Goal: Information Seeking & Learning: Compare options

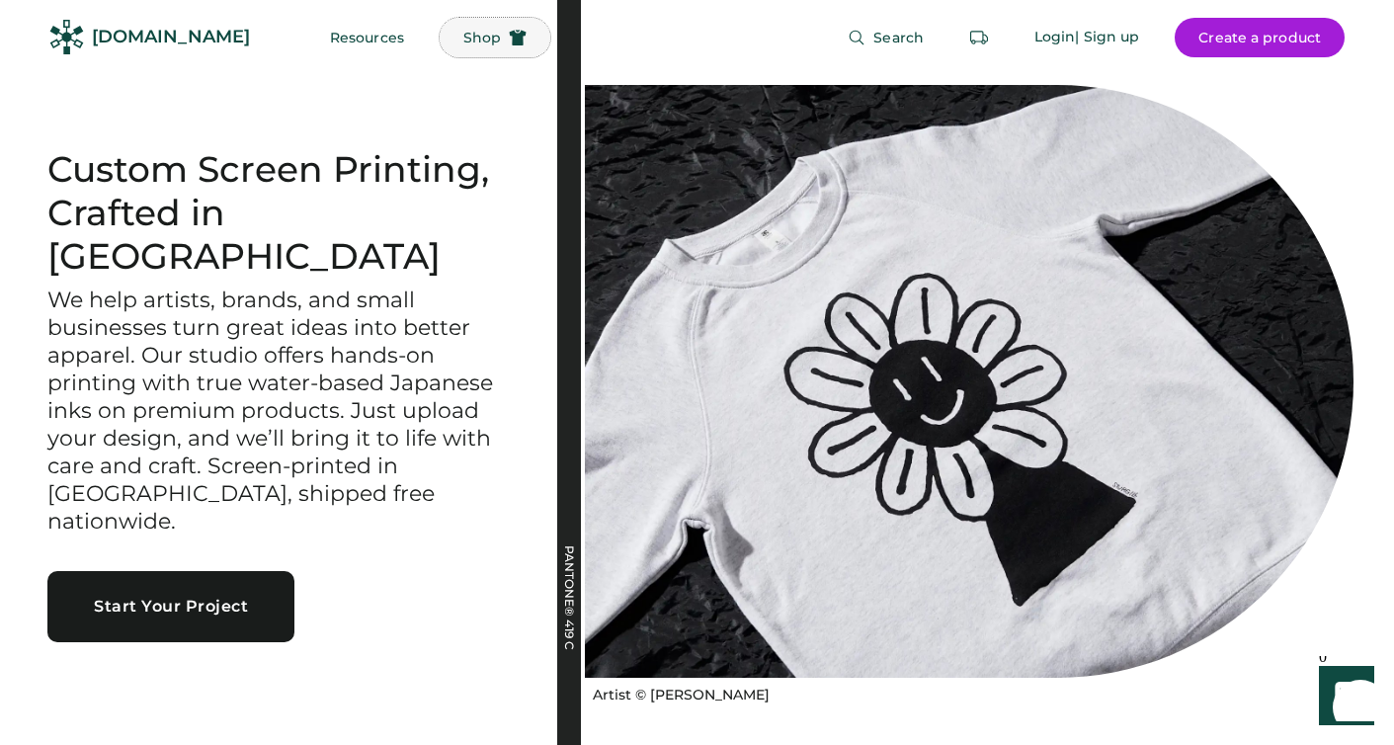
click at [458, 25] on button "Shop" at bounding box center [494, 38] width 111 height 40
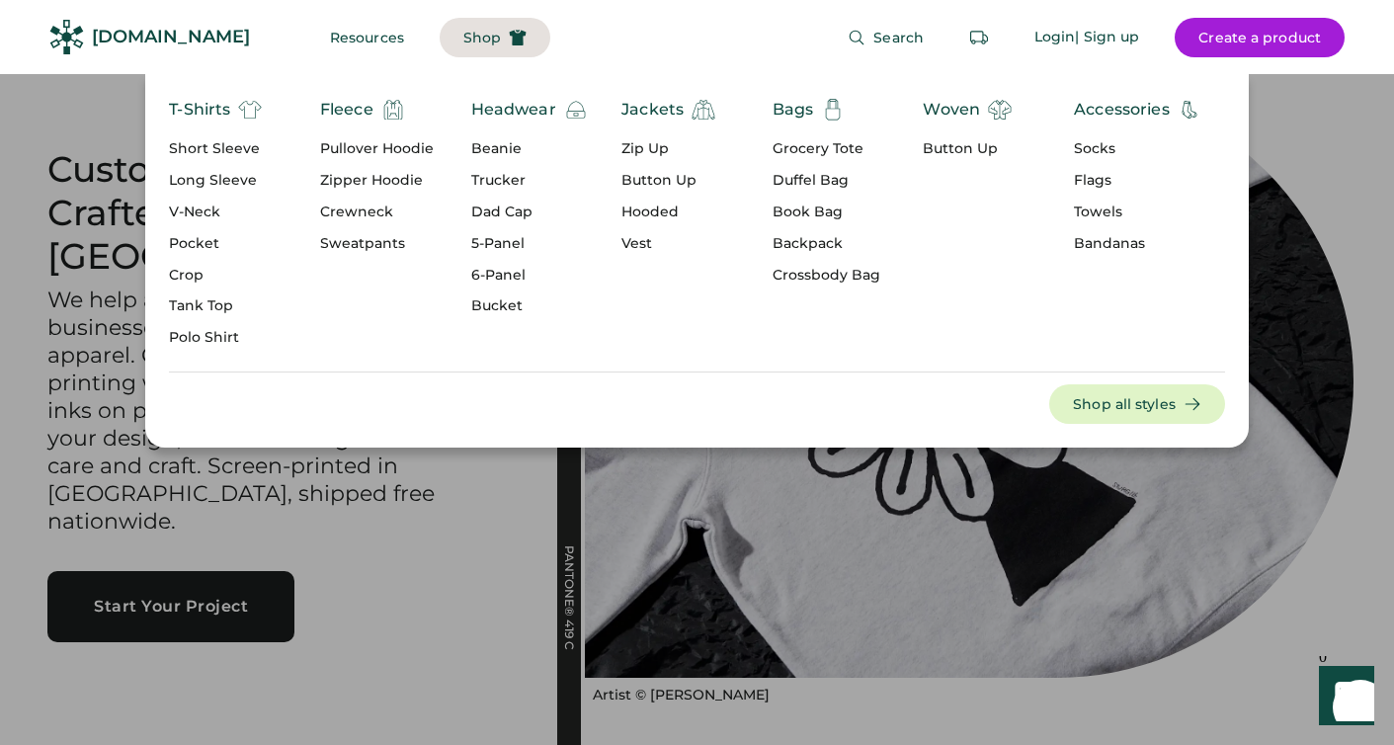
click at [222, 141] on div "Short Sleeve" at bounding box center [215, 149] width 93 height 20
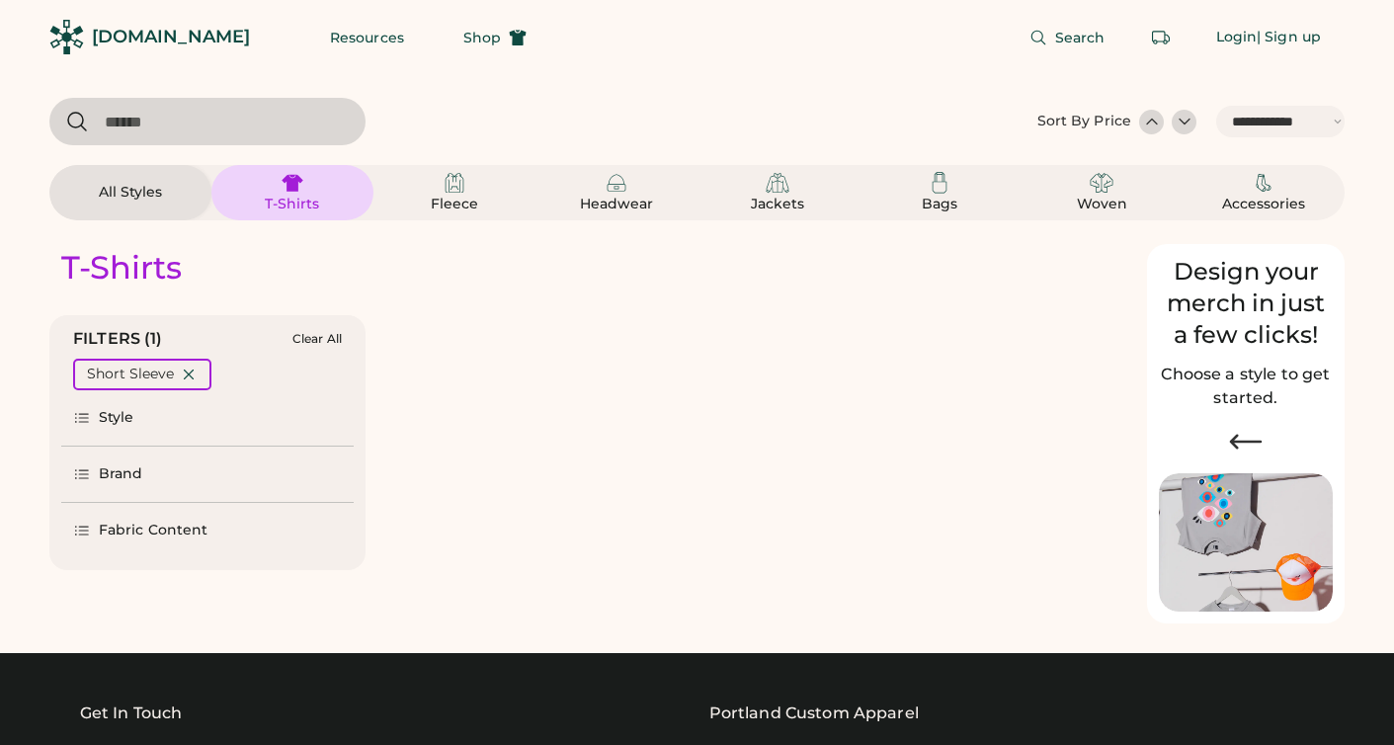
select select "*****"
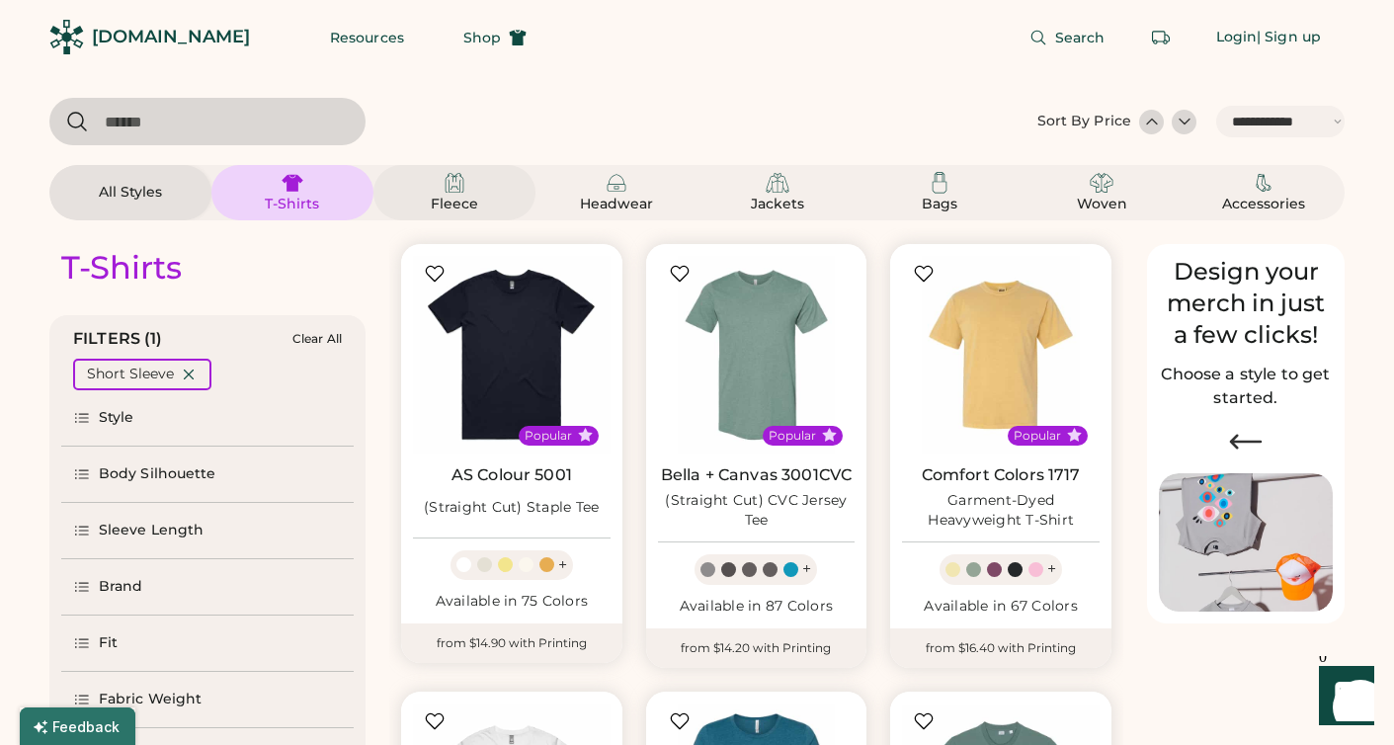
click at [468, 204] on div "Fleece" at bounding box center [454, 205] width 89 height 20
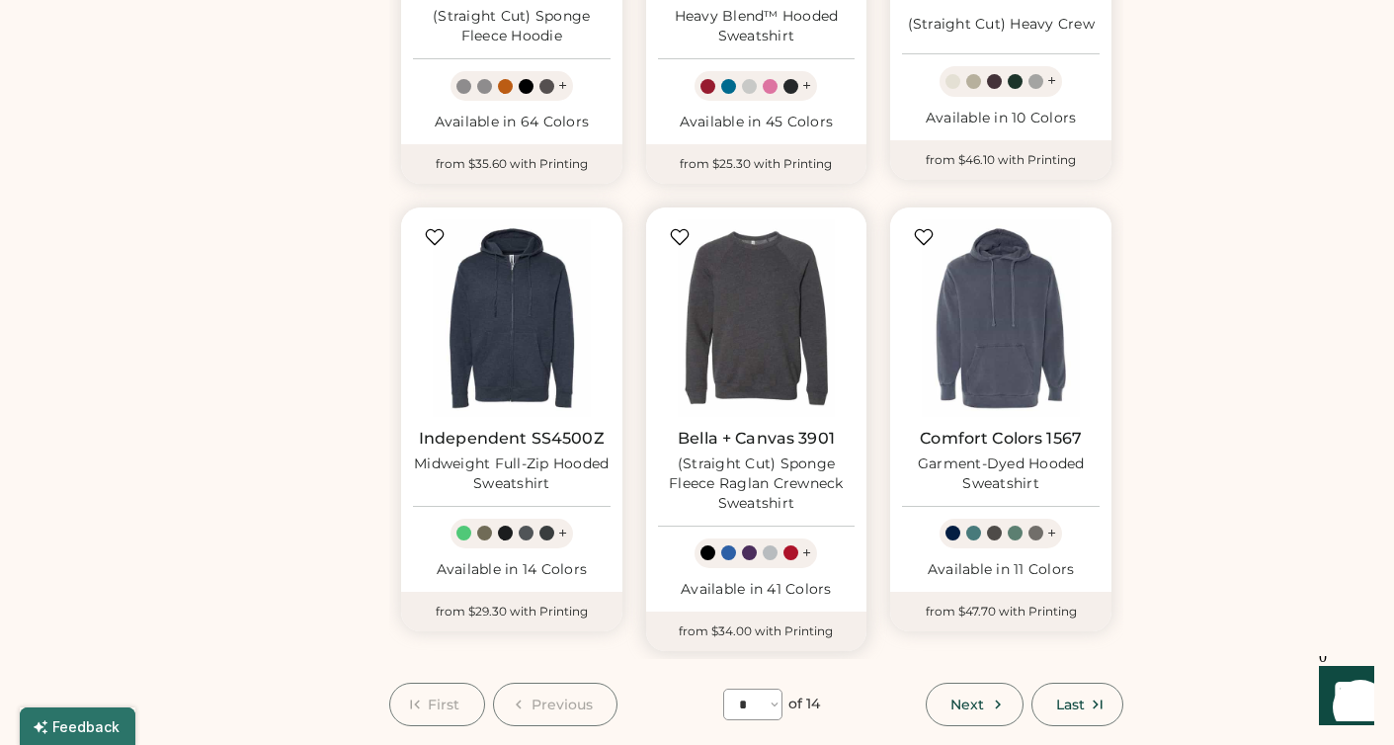
scroll to position [1423, 0]
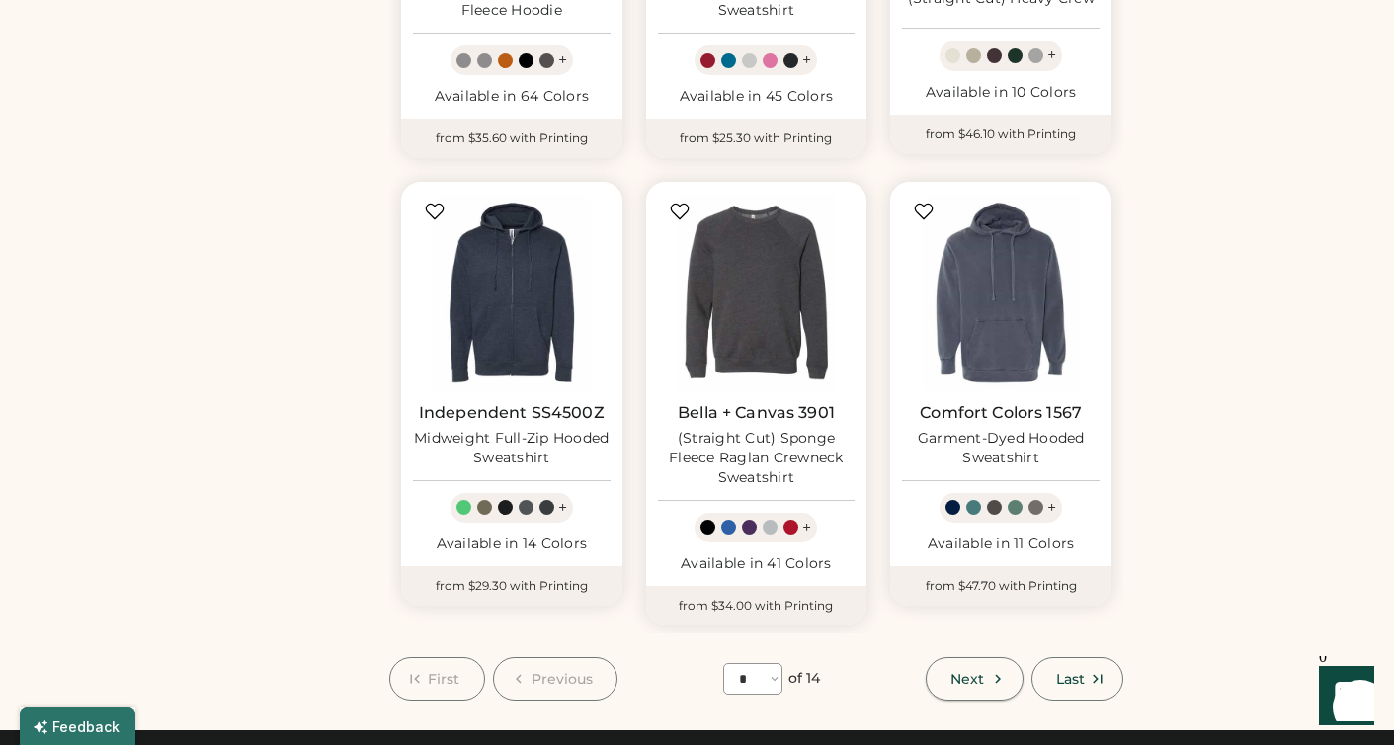
click at [997, 679] on use at bounding box center [998, 678] width 6 height 9
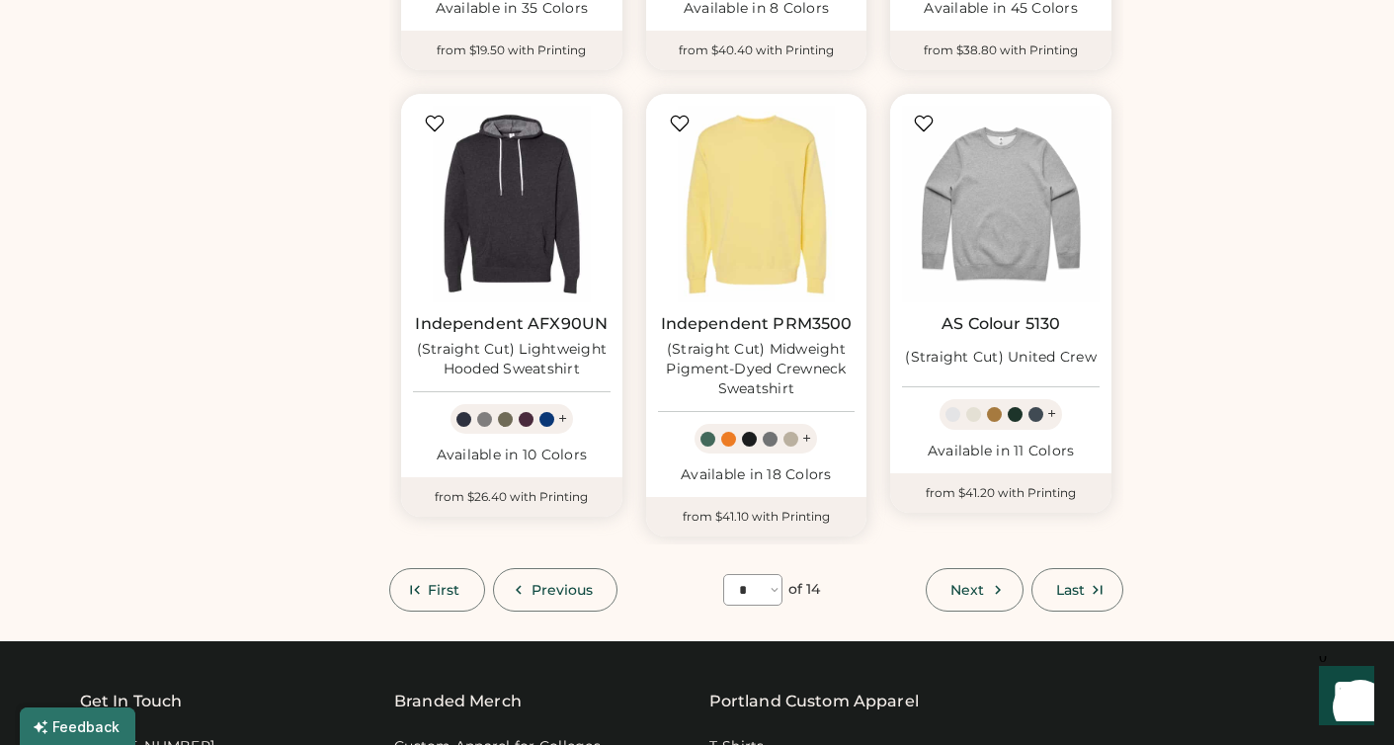
scroll to position [1514, 0]
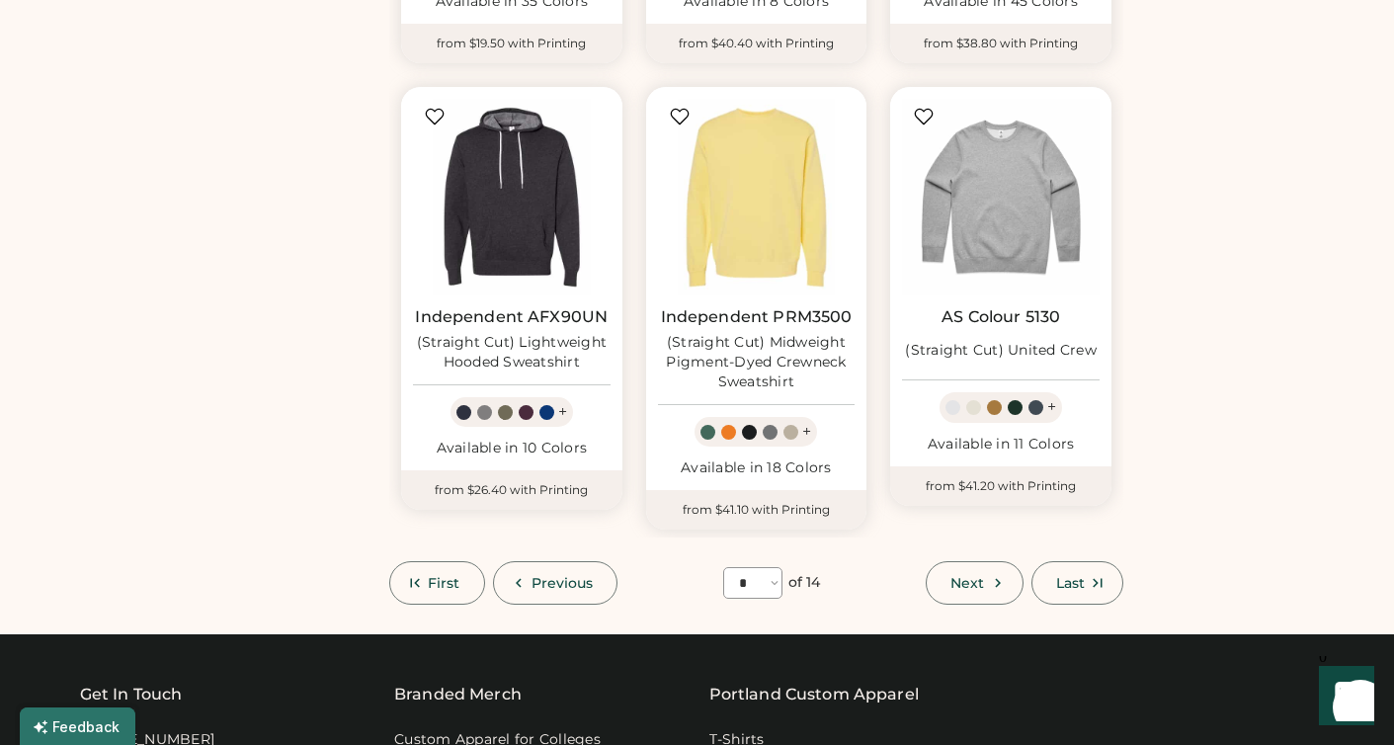
click at [994, 581] on icon at bounding box center [998, 583] width 18 height 18
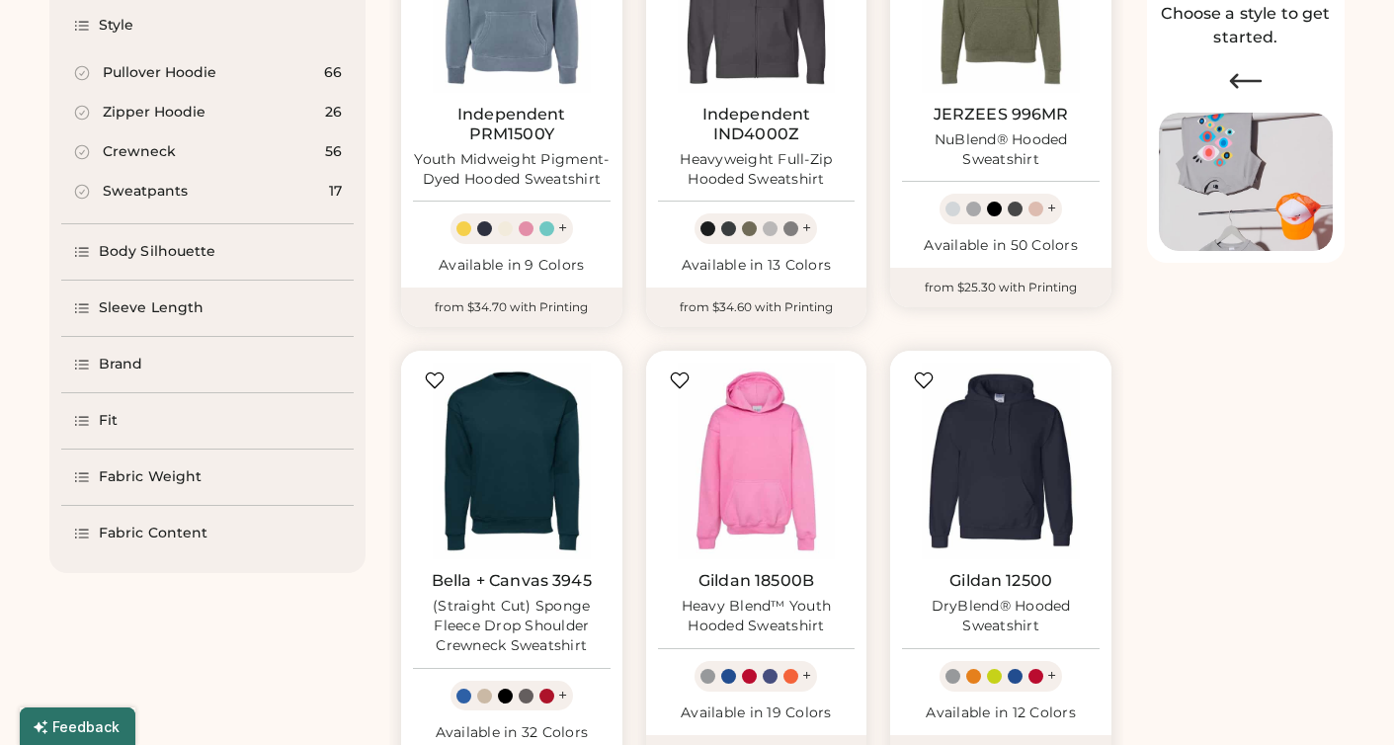
scroll to position [293, 0]
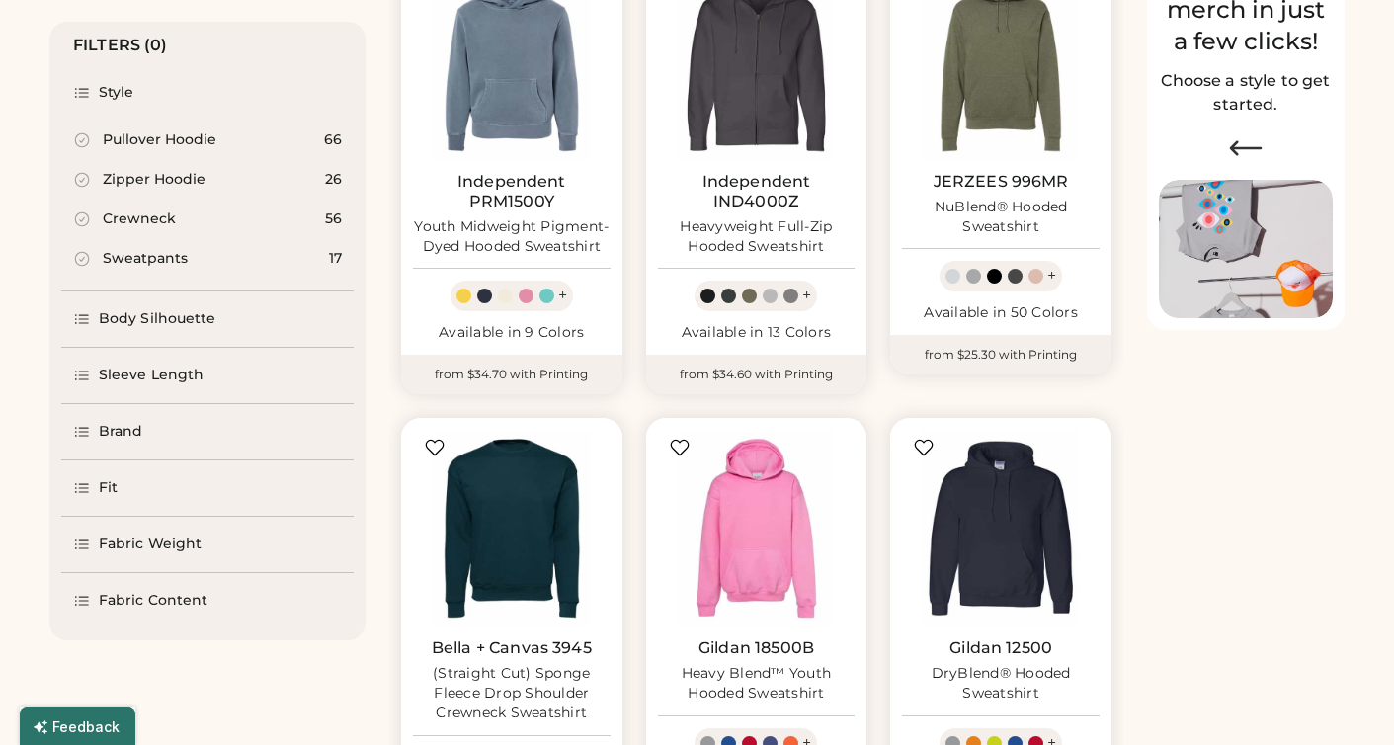
click at [171, 312] on div "Body Silhouette" at bounding box center [158, 319] width 118 height 20
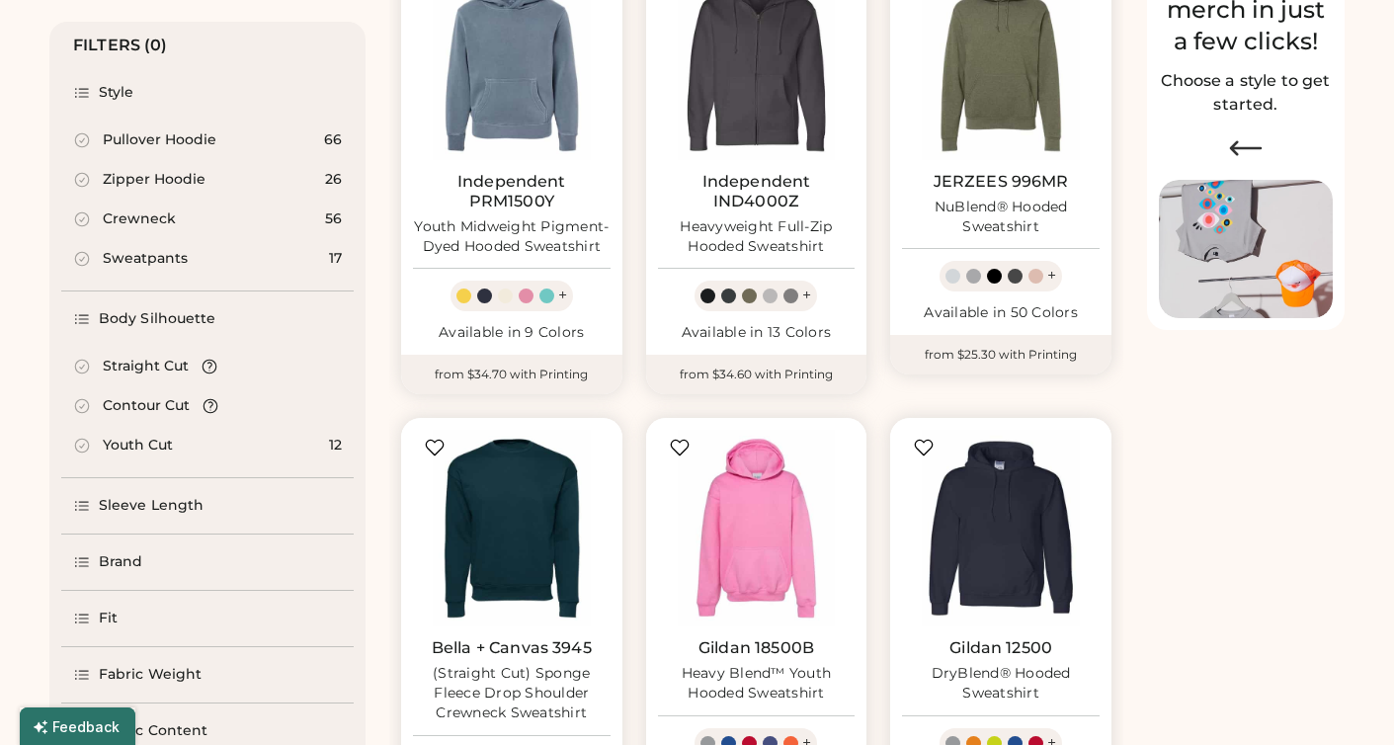
click at [209, 137] on div "Pullover Hoodie" at bounding box center [160, 140] width 114 height 20
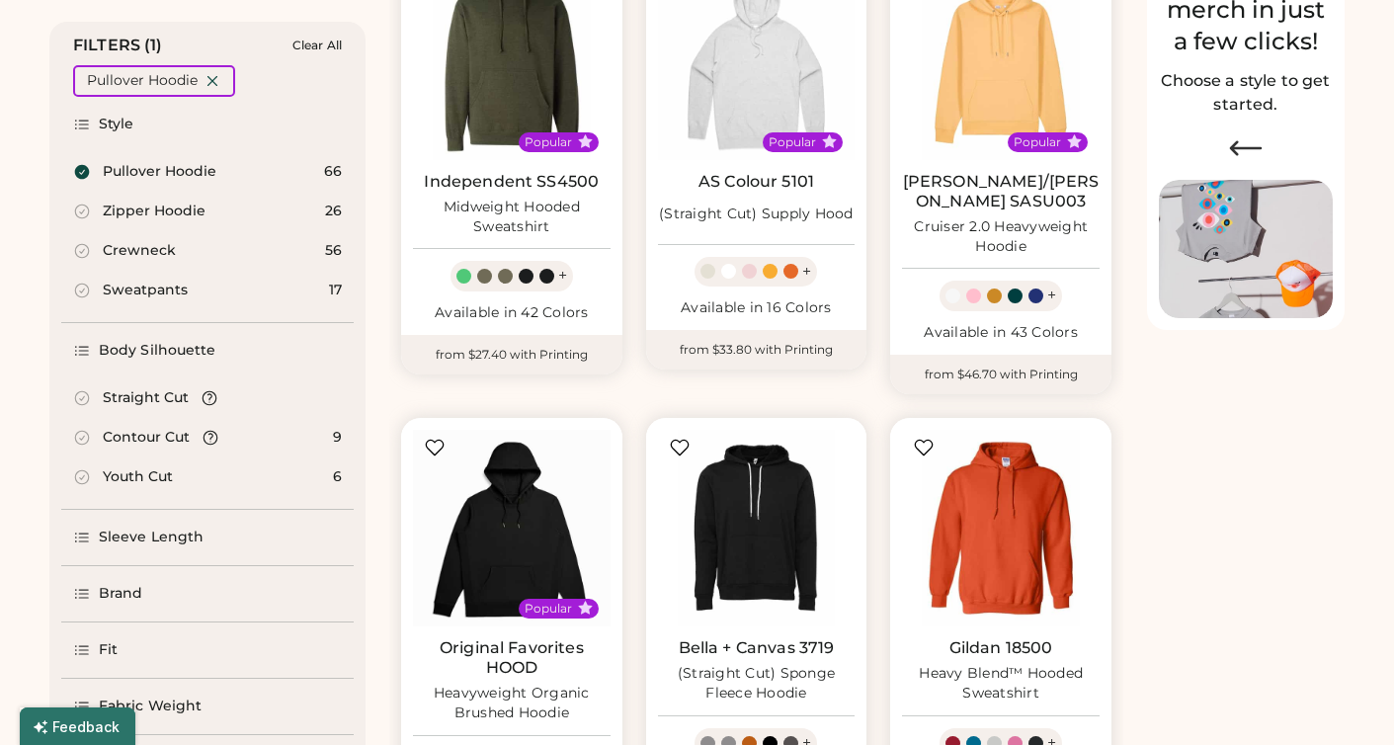
select select "*"
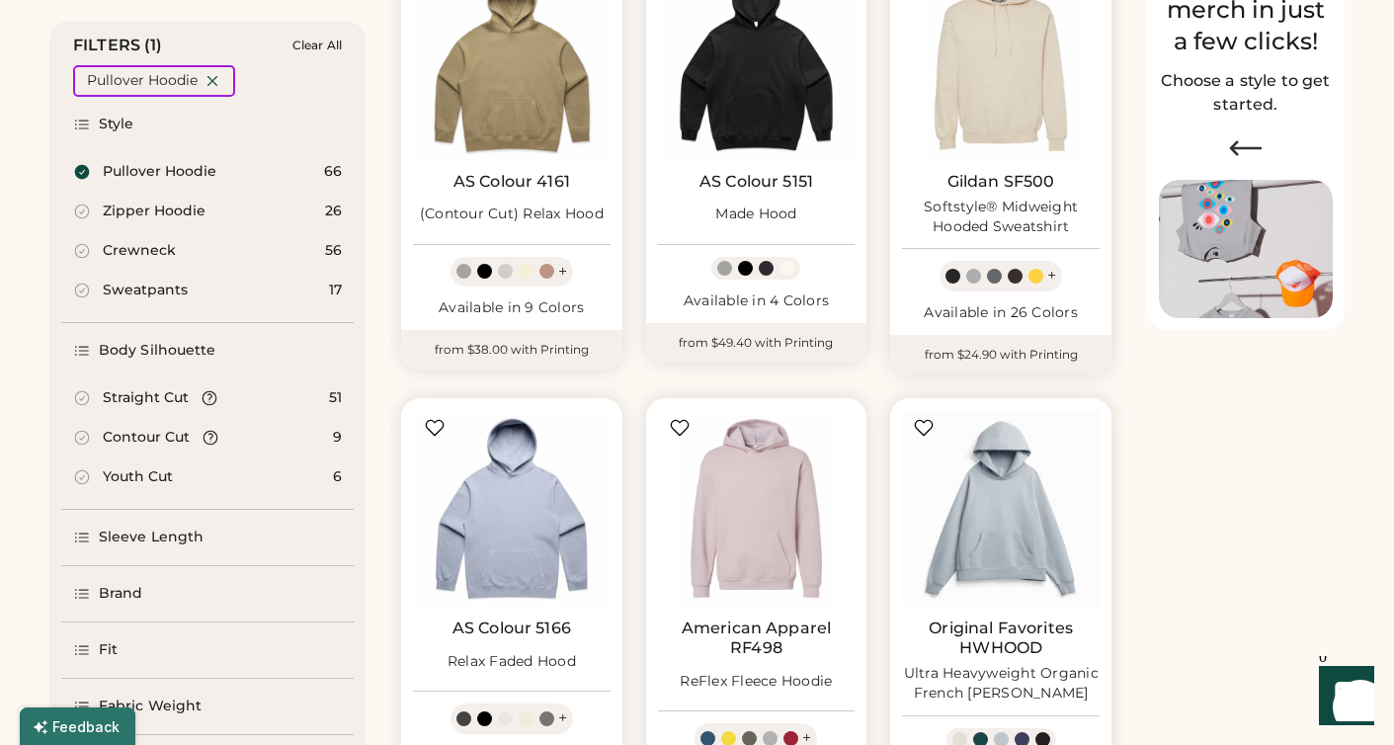
click at [162, 437] on div "Contour Cut" at bounding box center [146, 438] width 87 height 20
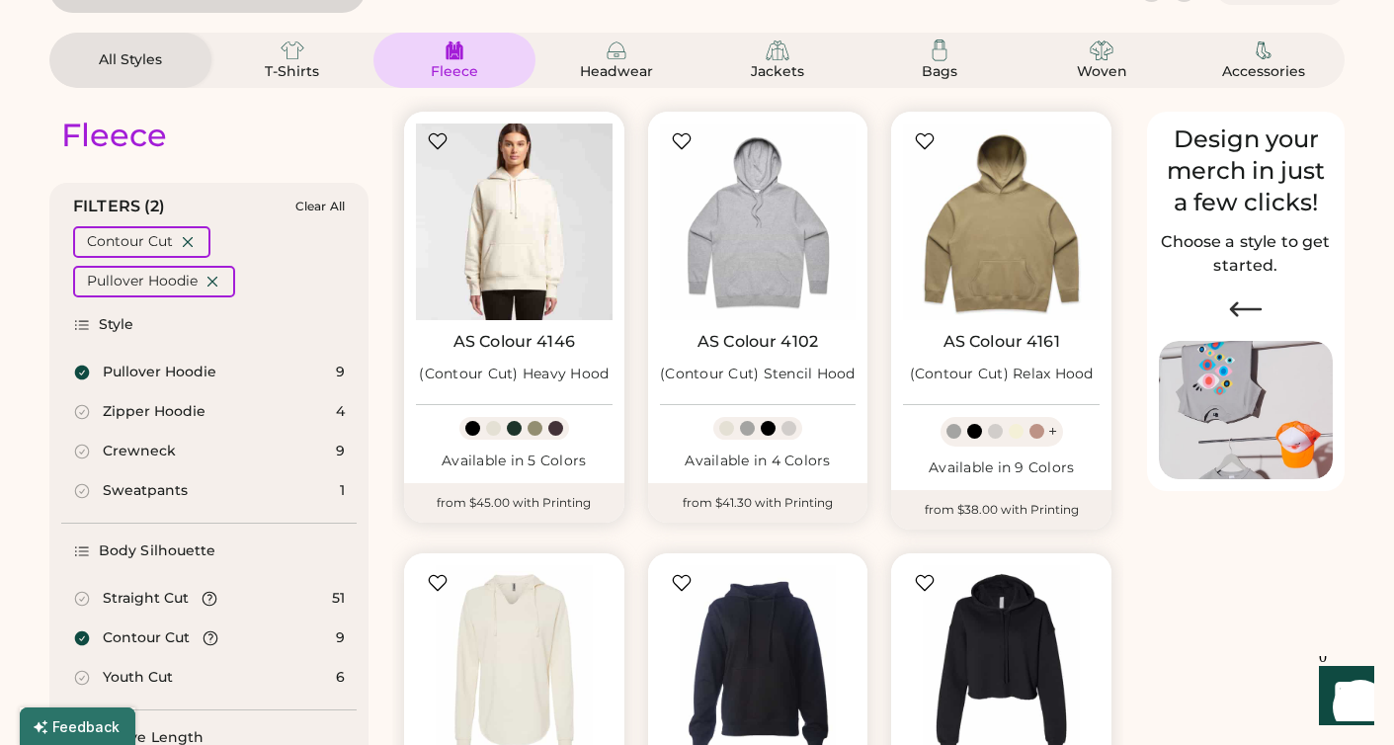
scroll to position [127, 0]
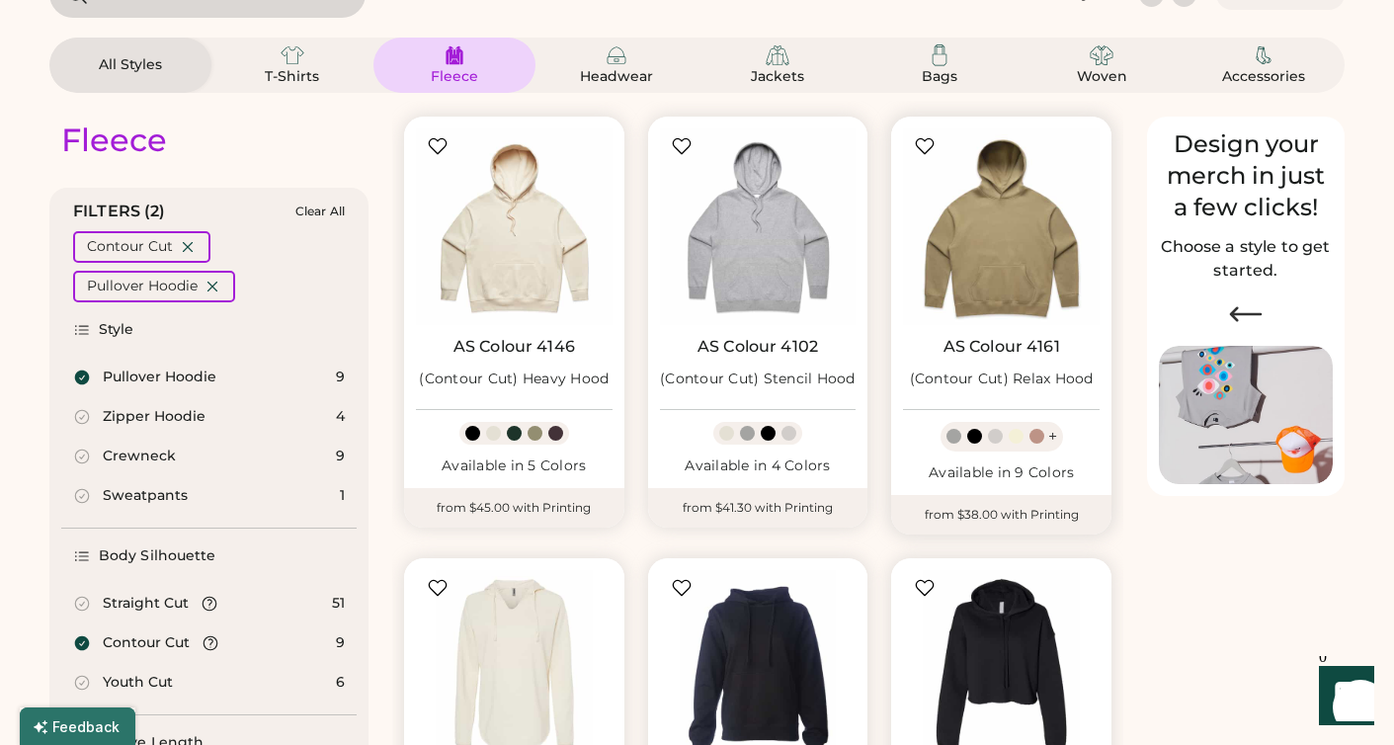
drag, startPoint x: 1072, startPoint y: 345, endPoint x: 937, endPoint y: 347, distance: 134.3
click at [937, 347] on div "AS Colour 4161 (Contour Cut) Relax Hood" at bounding box center [1001, 367] width 197 height 60
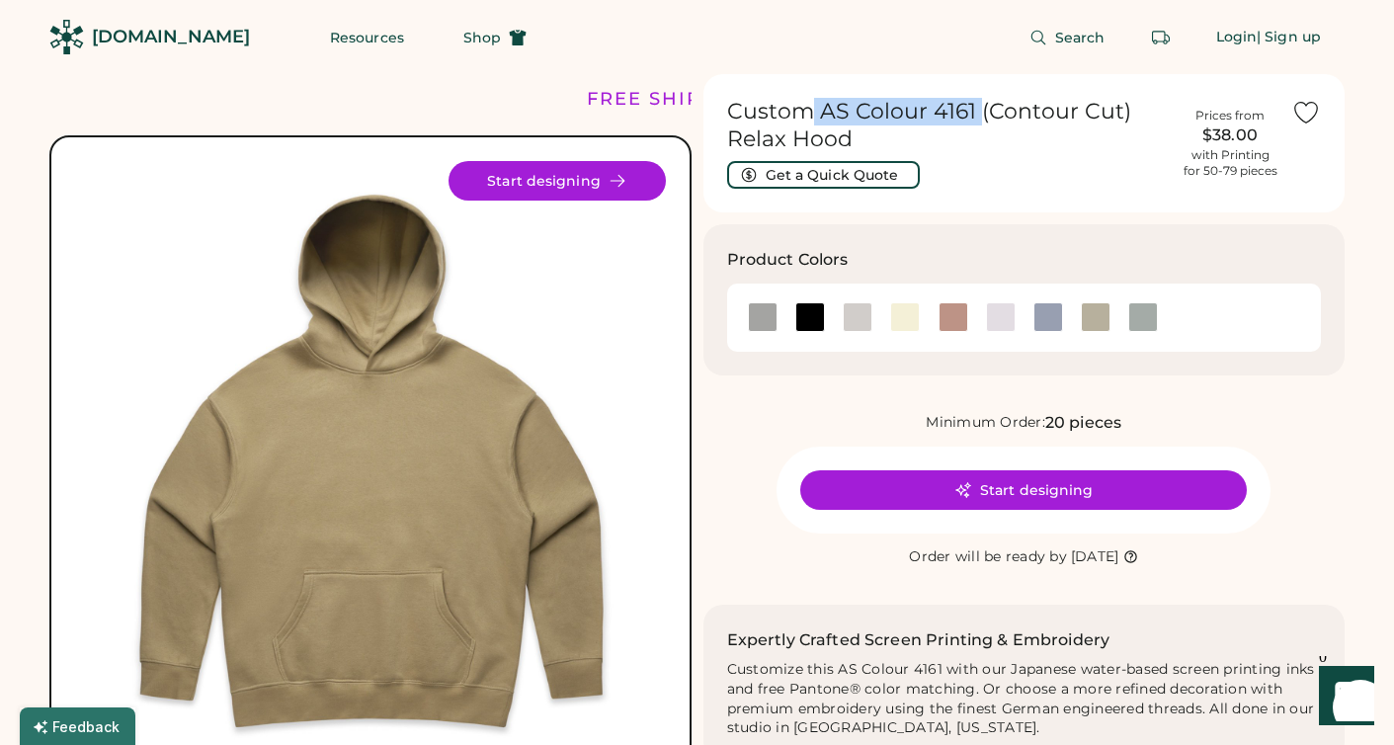
drag, startPoint x: 973, startPoint y: 114, endPoint x: 806, endPoint y: 110, distance: 167.0
click at [805, 110] on h1 "Custom AS Colour 4161 (Contour Cut) Relax Hood" at bounding box center [948, 125] width 442 height 55
click at [876, 129] on h1 "Custom AS Colour 4161 (Contour Cut) Relax Hood" at bounding box center [948, 125] width 442 height 55
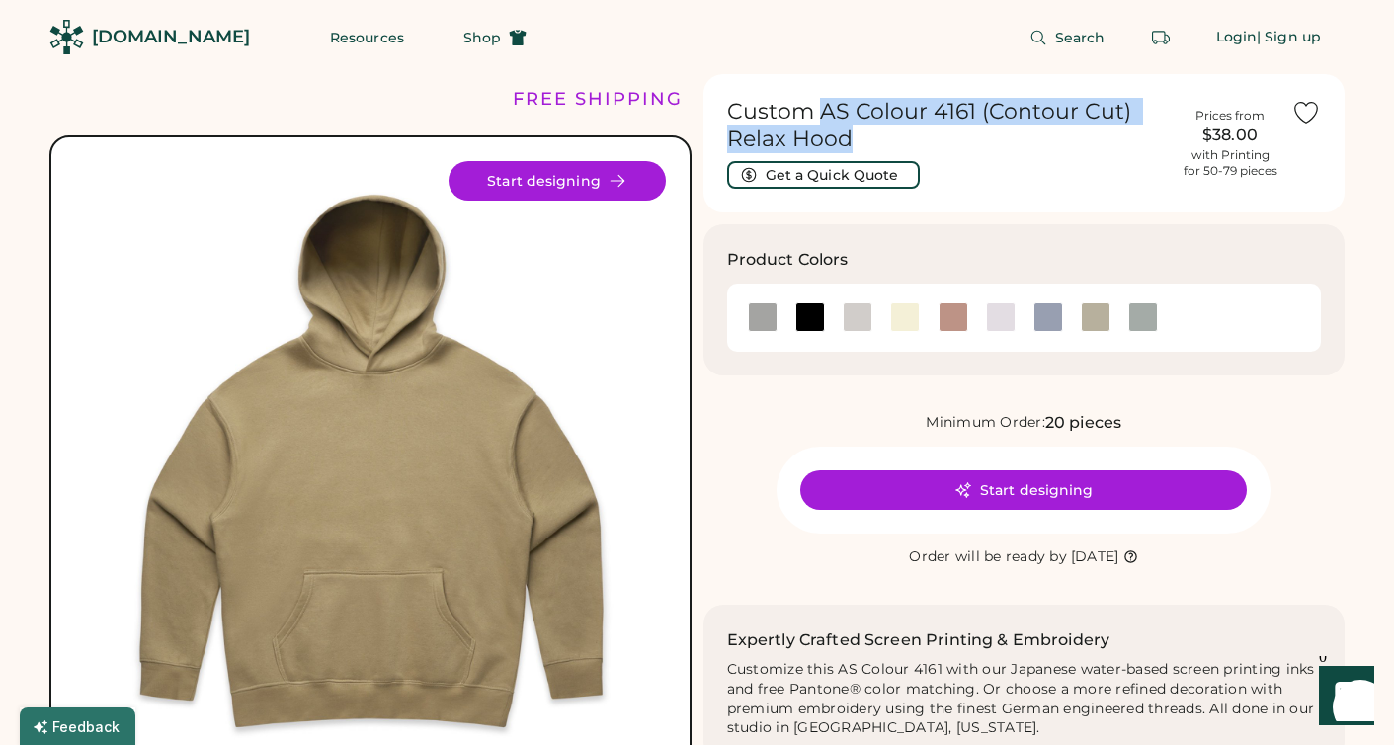
drag, startPoint x: 891, startPoint y: 143, endPoint x: 821, endPoint y: 114, distance: 76.1
click at [821, 114] on h1 "Custom AS Colour 4161 (Contour Cut) Relax Hood" at bounding box center [948, 125] width 442 height 55
copy h1 "AS Colour 4161 (Contour Cut) Relax Hood"
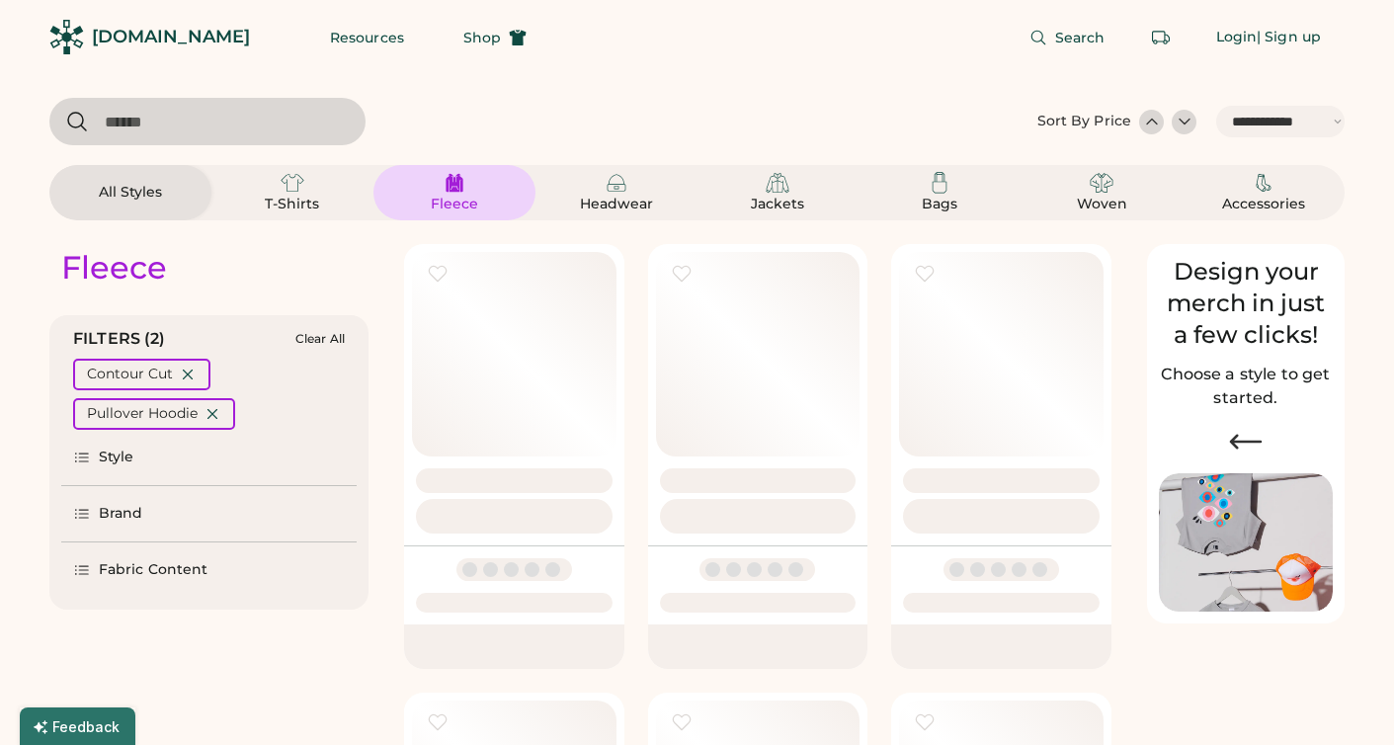
select select "*****"
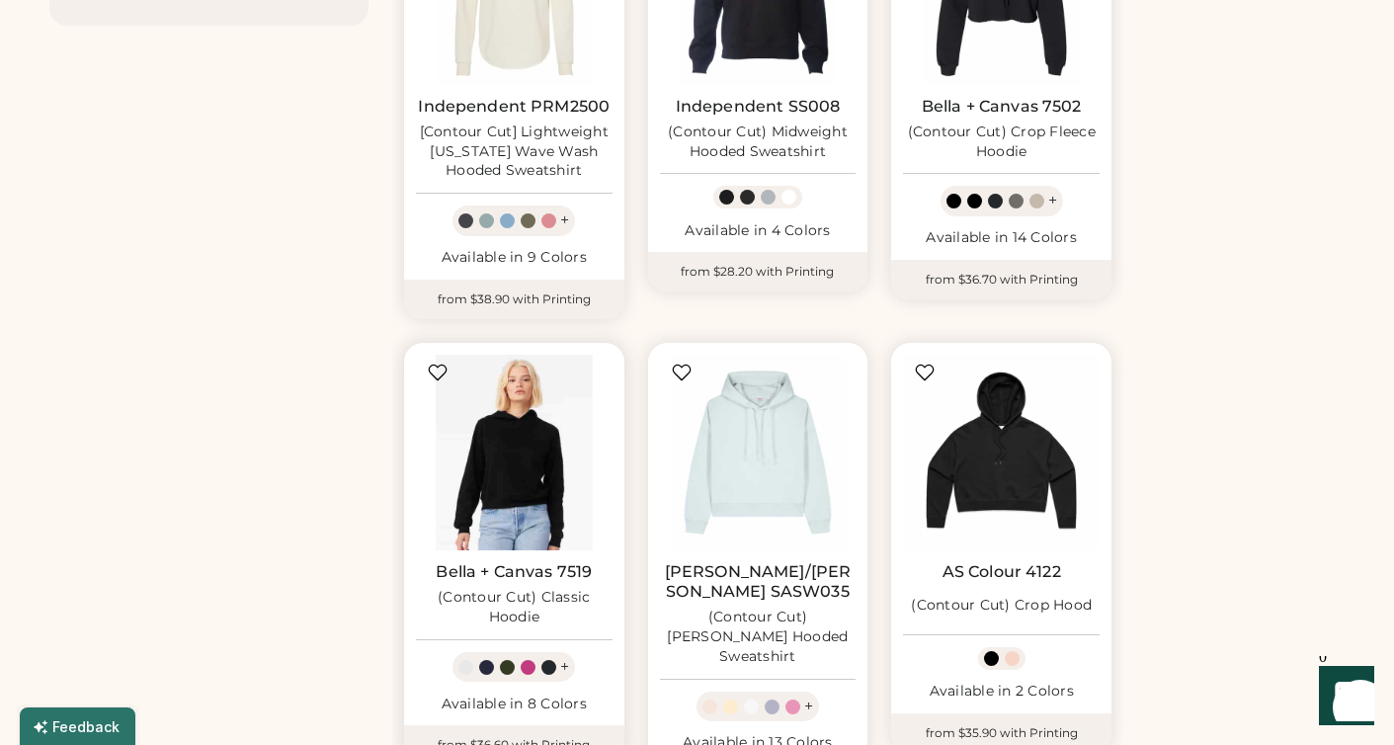
scroll to position [1060, 0]
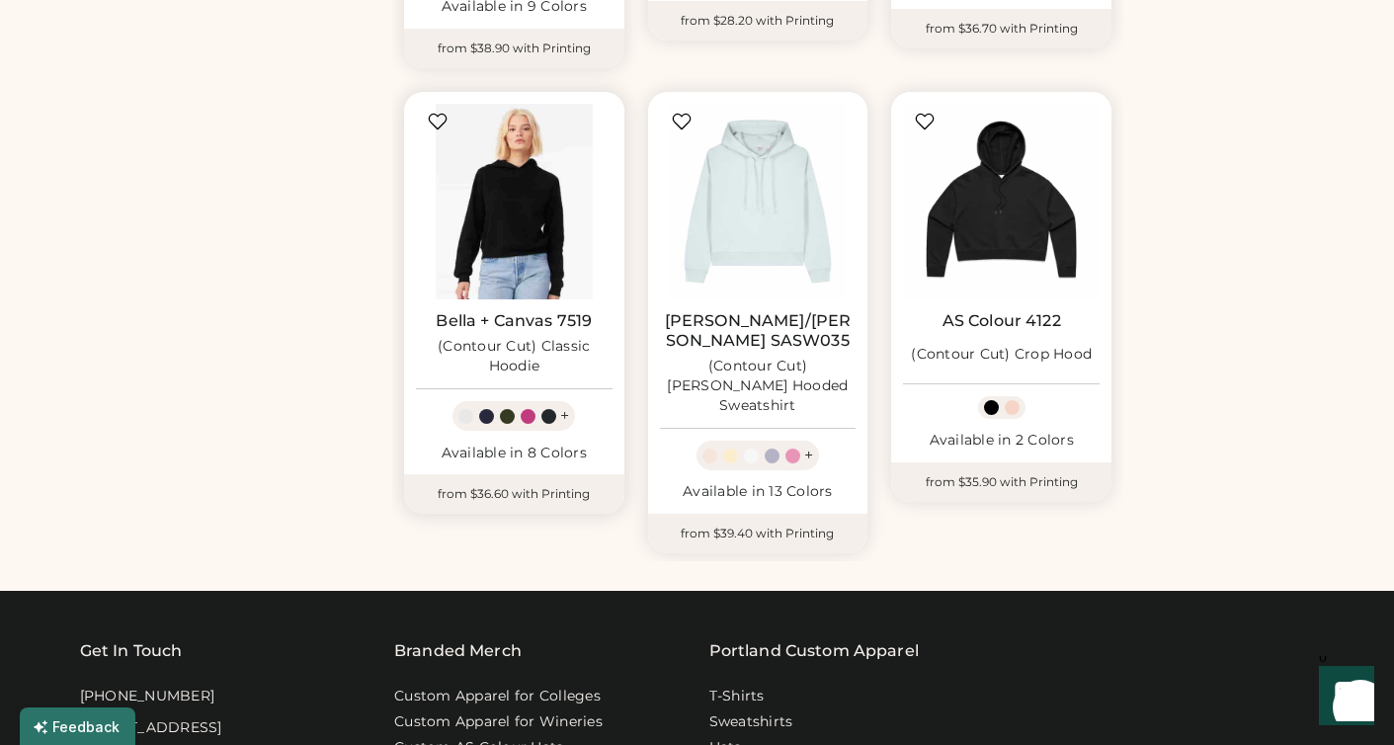
click at [542, 225] on img at bounding box center [514, 202] width 197 height 197
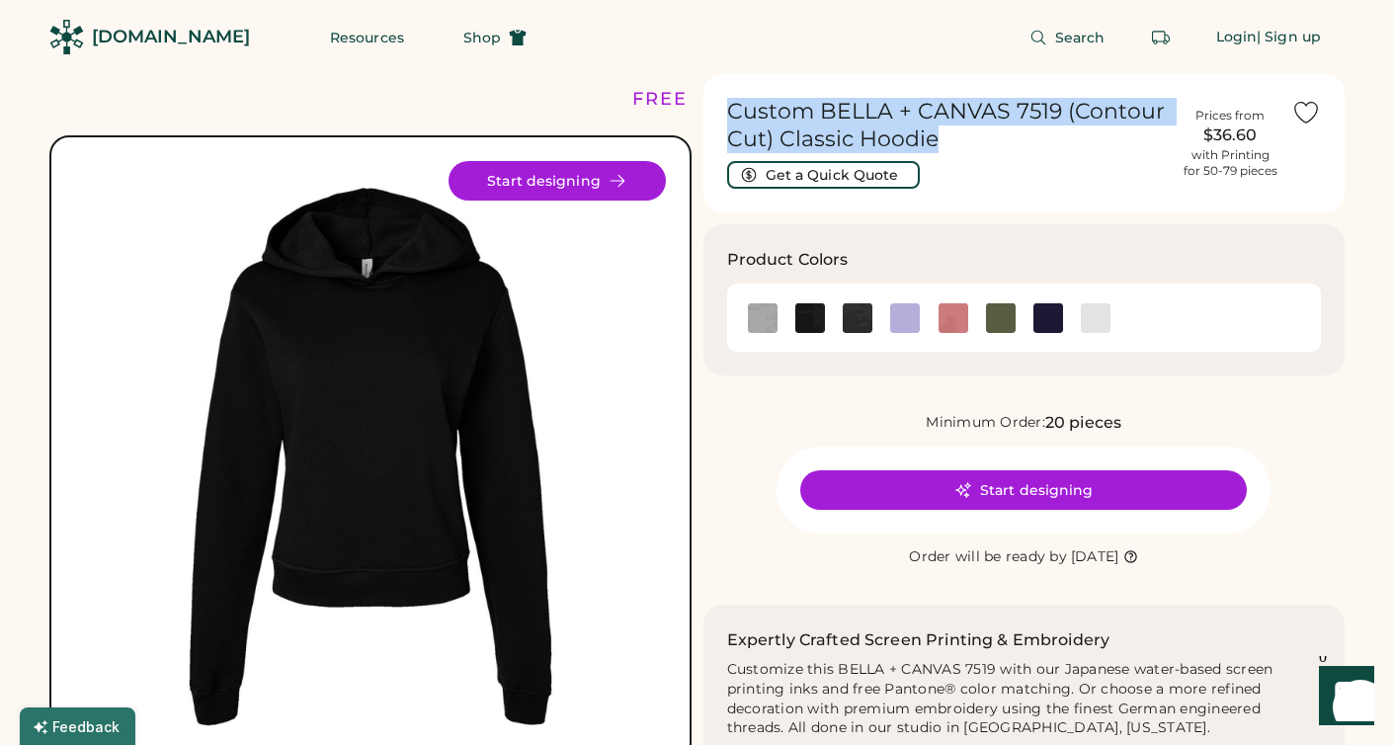
drag, startPoint x: 958, startPoint y: 140, endPoint x: 731, endPoint y: 115, distance: 228.6
click at [731, 115] on h1 "Custom BELLA + CANVAS 7519 (Contour Cut) Classic Hoodie" at bounding box center [948, 125] width 442 height 55
copy h1 "Custom BELLA + CANVAS 7519 (Contour Cut) Classic Hoodie"
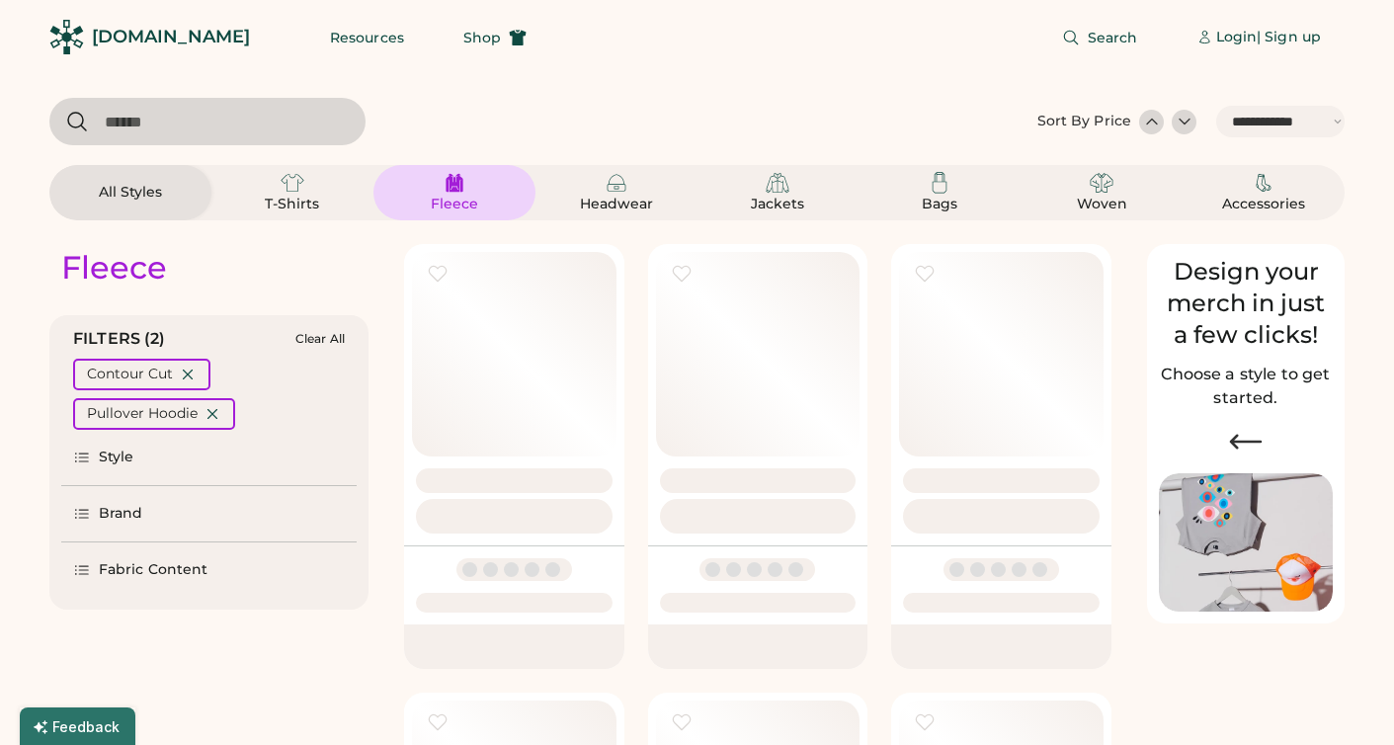
select select "*****"
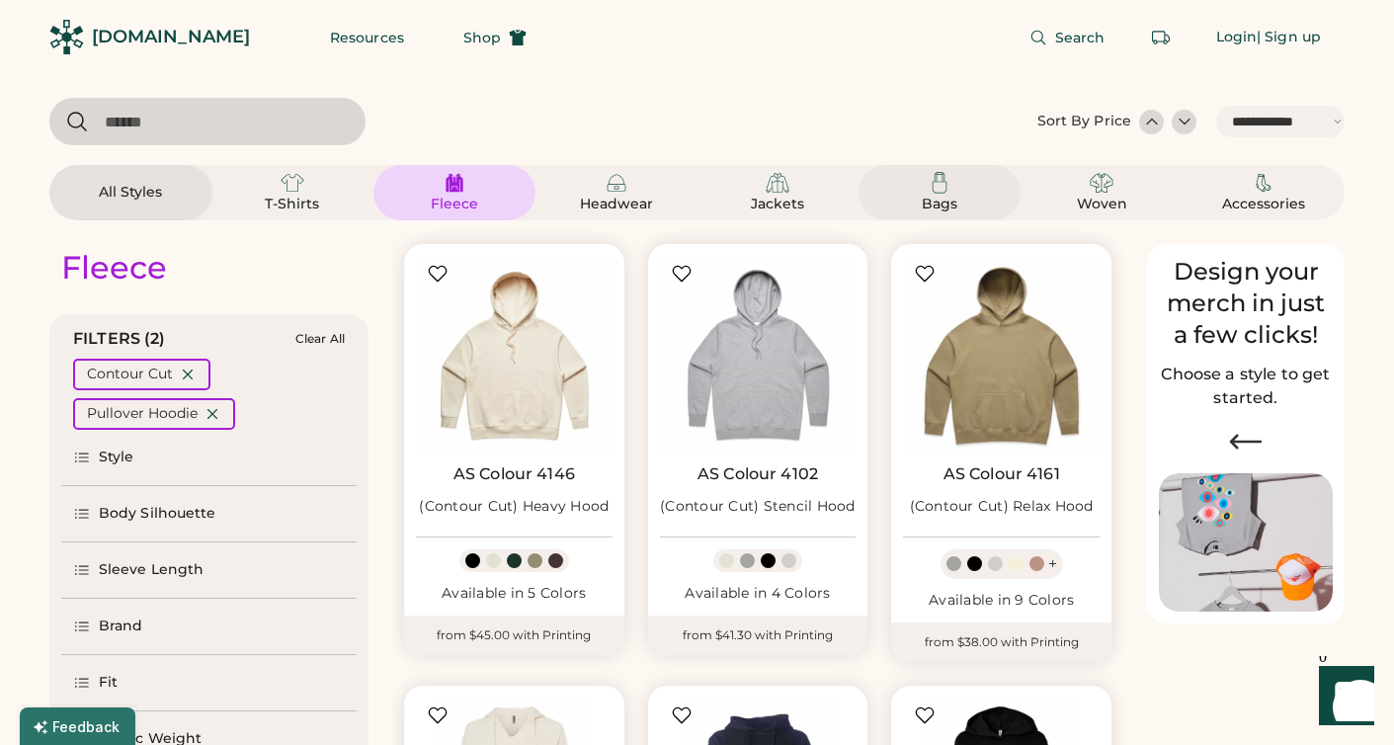
click at [947, 196] on div "Bags" at bounding box center [939, 205] width 89 height 20
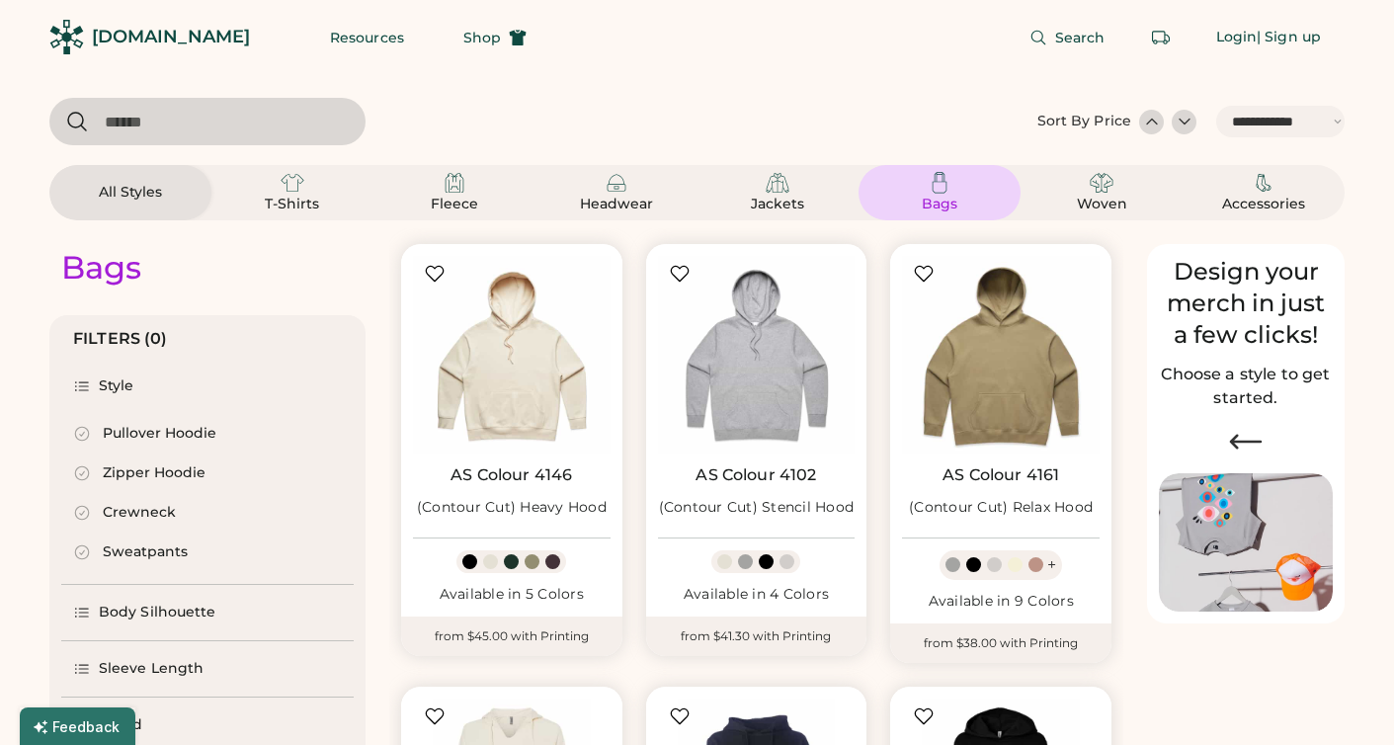
select select "*"
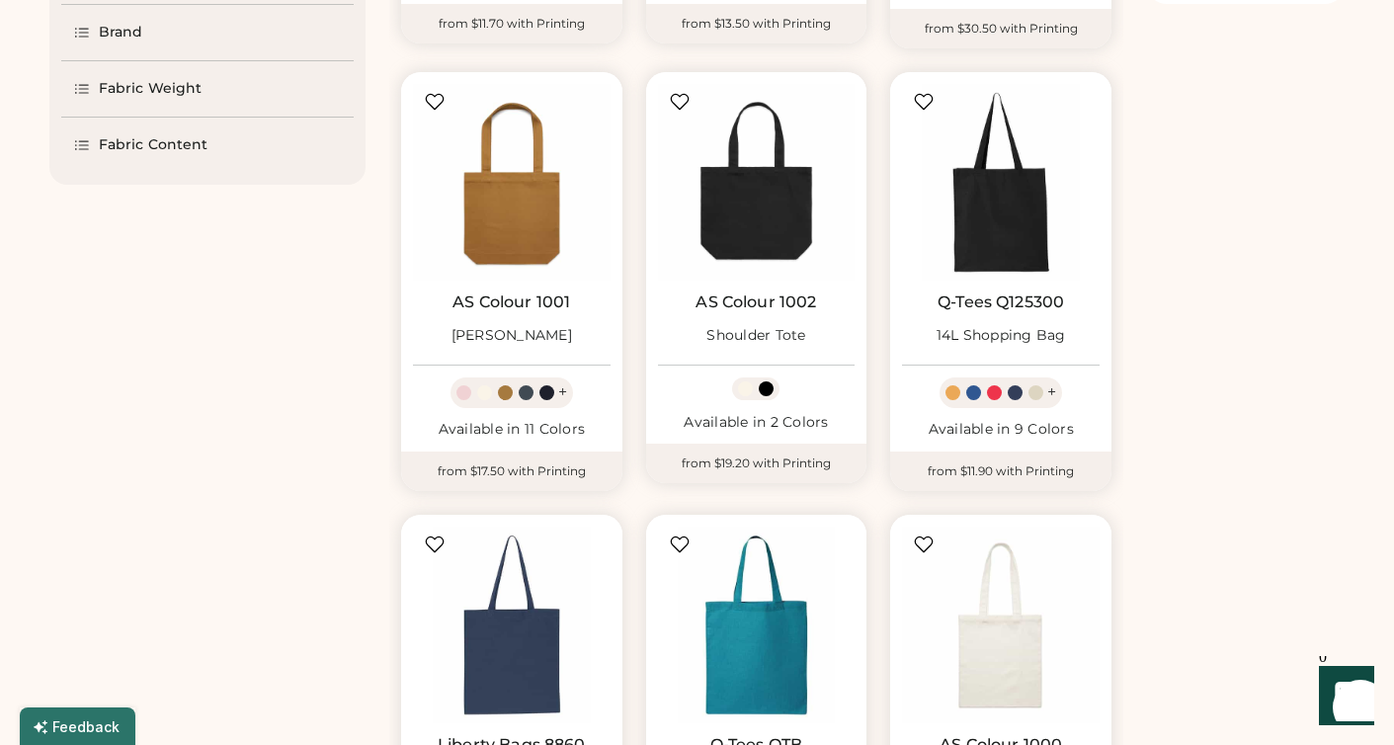
scroll to position [648, 0]
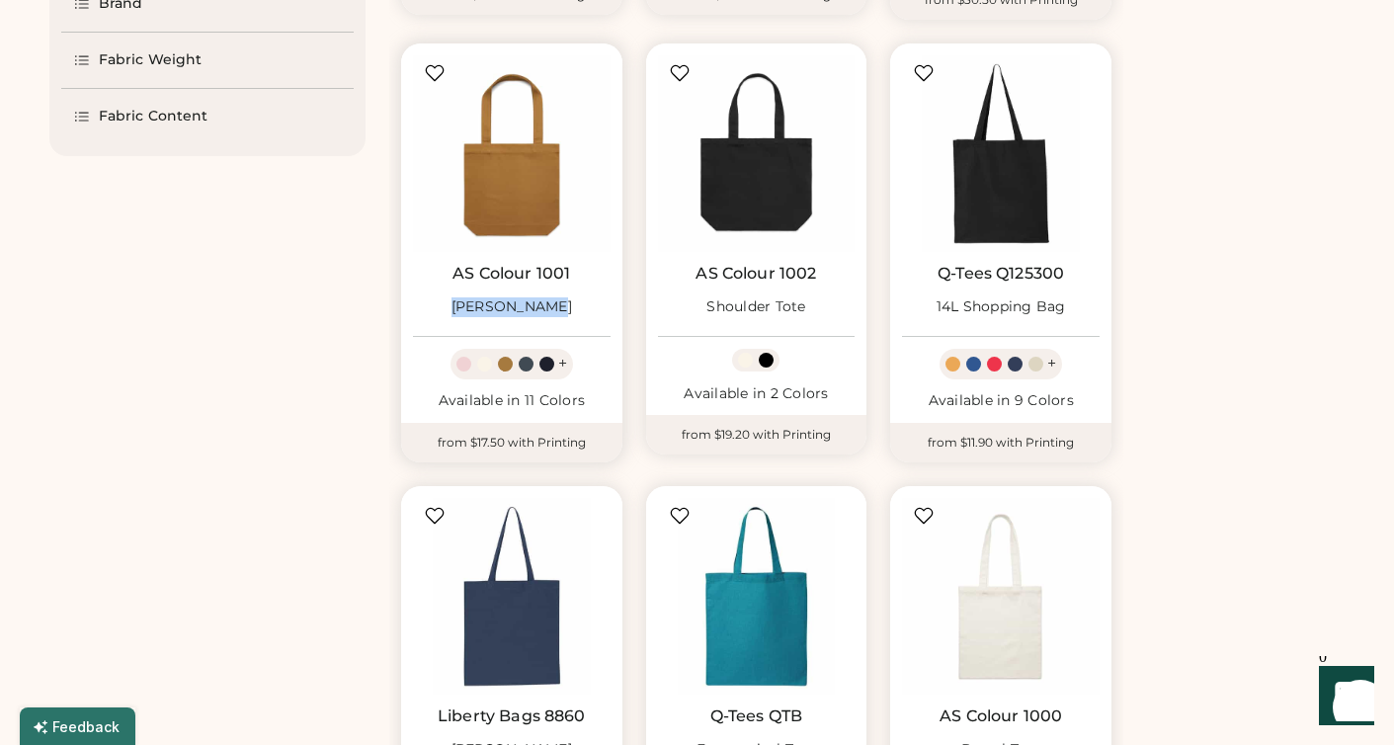
drag, startPoint x: 575, startPoint y: 302, endPoint x: 557, endPoint y: 305, distance: 18.0
click at [557, 305] on div "AS Colour 1001 Carrie Tote" at bounding box center [512, 294] width 198 height 60
copy div "Carrie Tote"
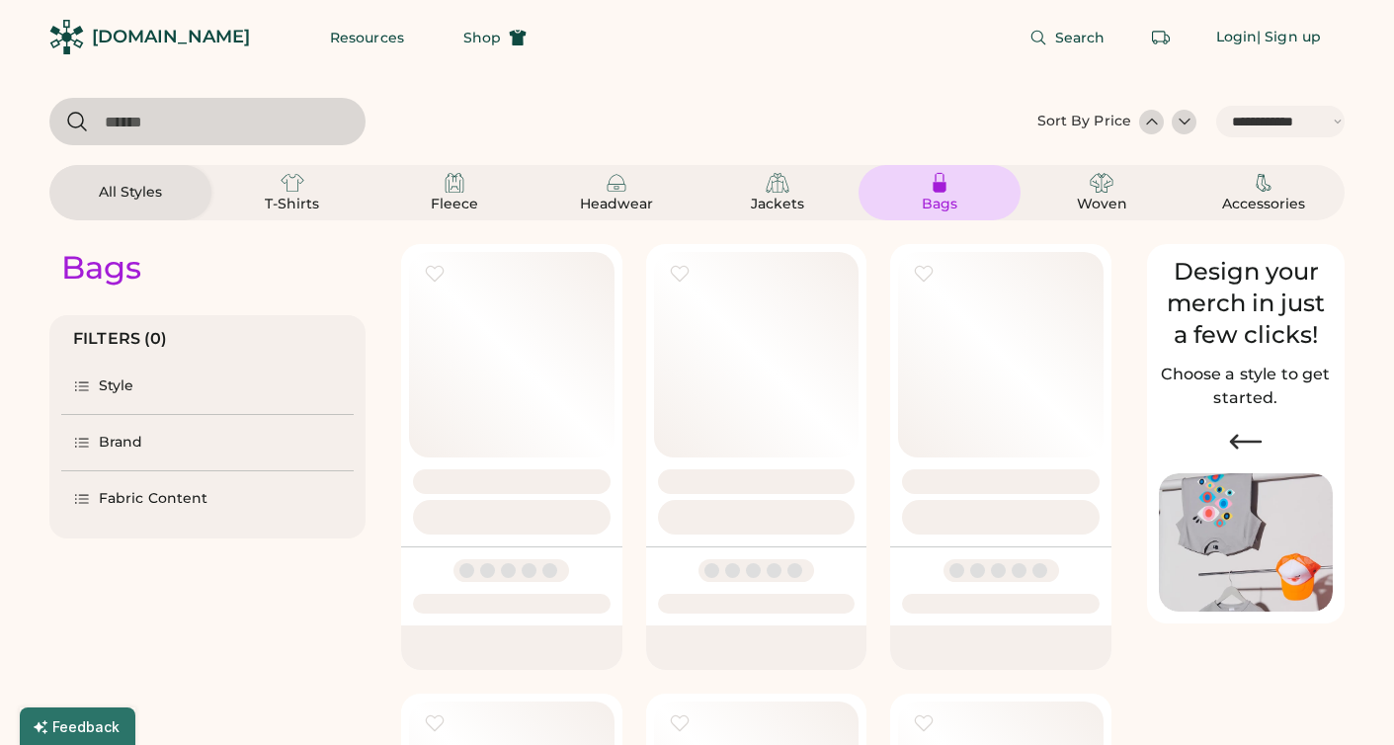
select select "*****"
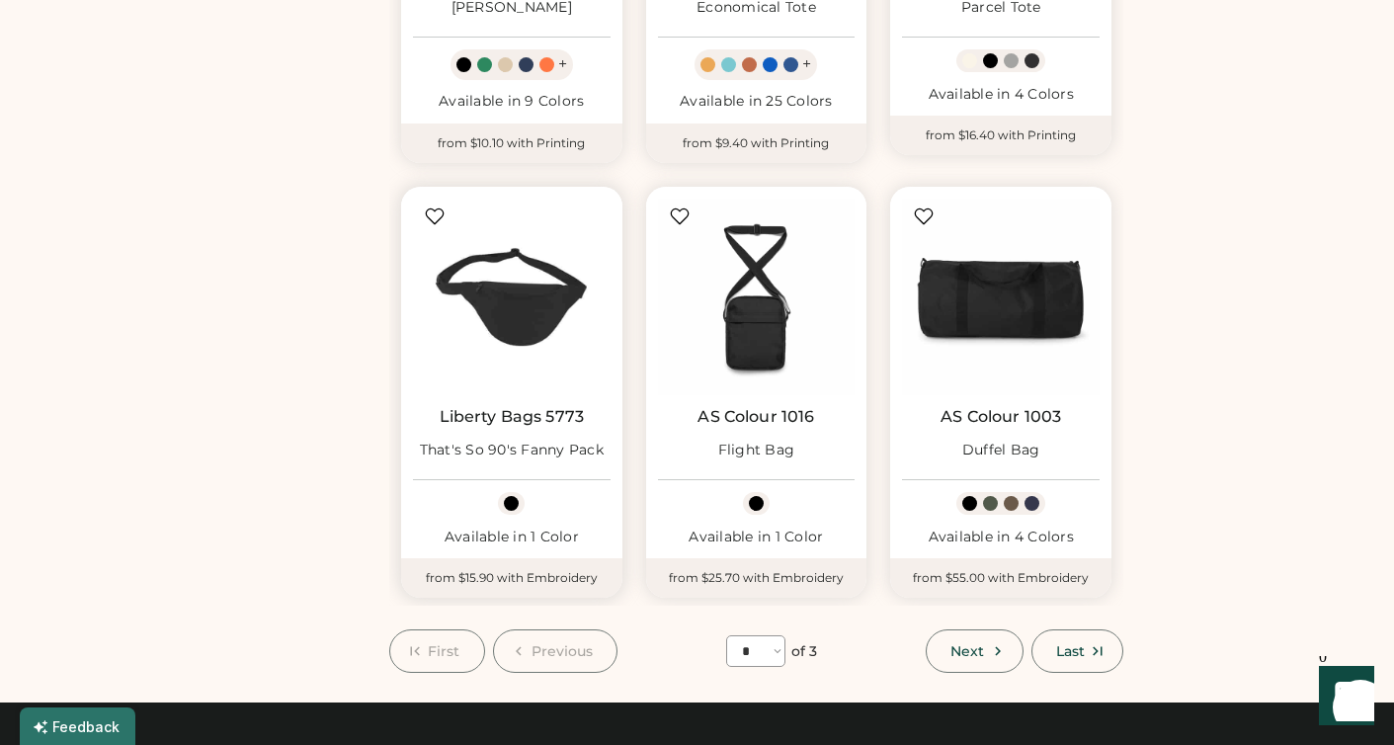
scroll to position [1398, 0]
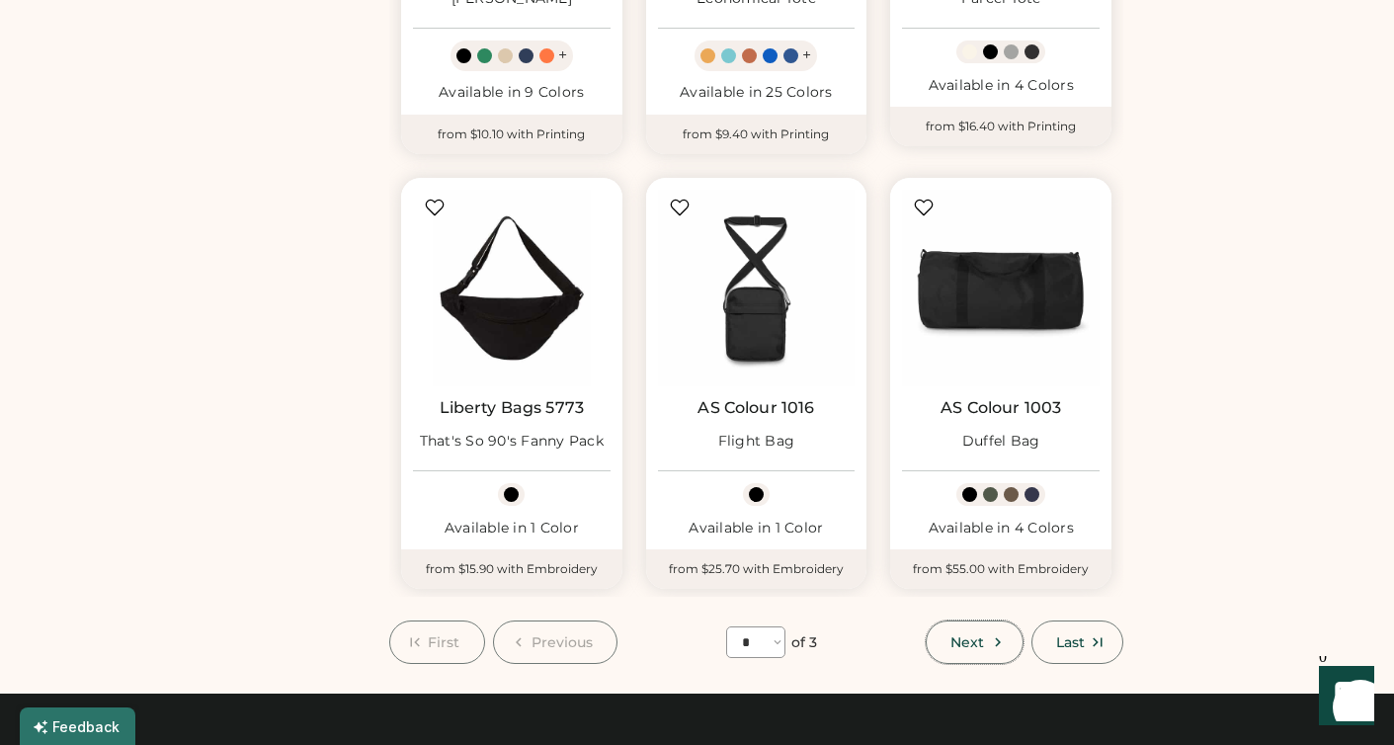
click at [1005, 653] on button "Next" at bounding box center [973, 641] width 97 height 43
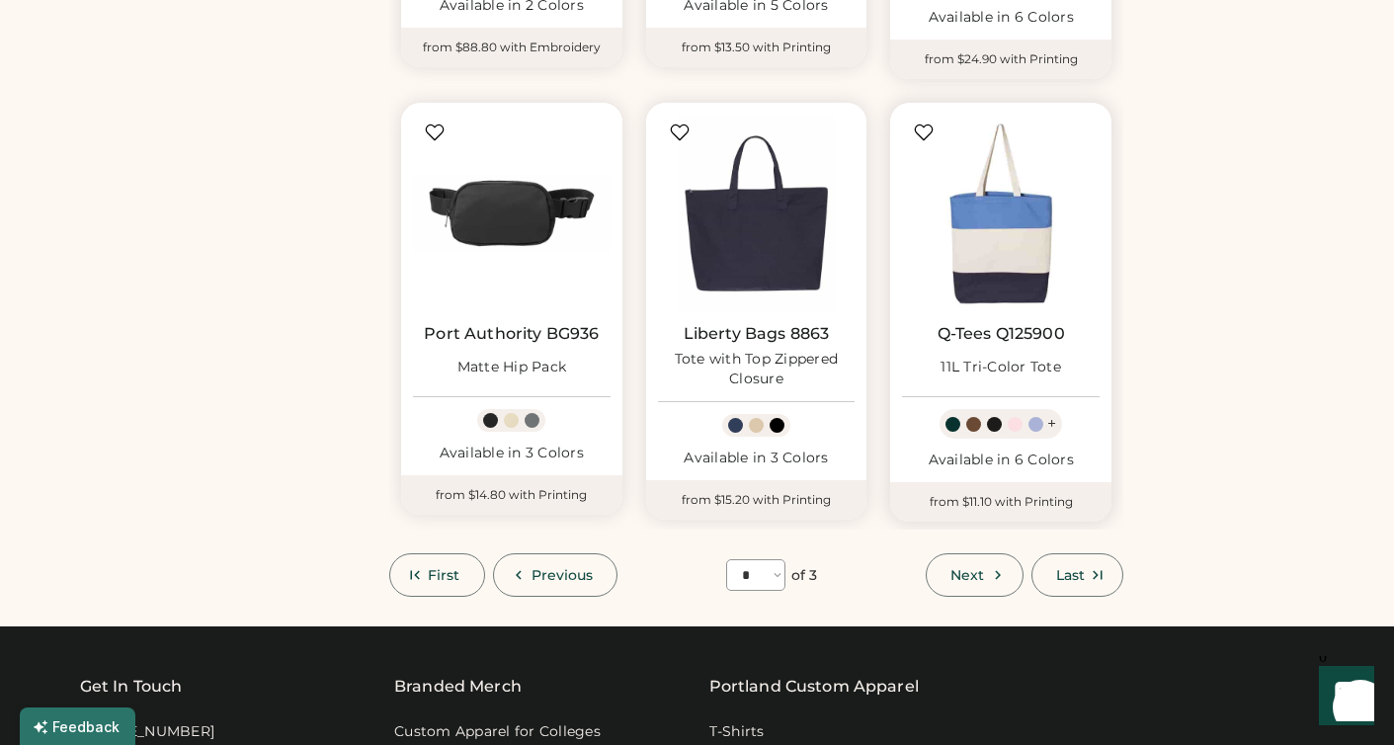
scroll to position [1619, 0]
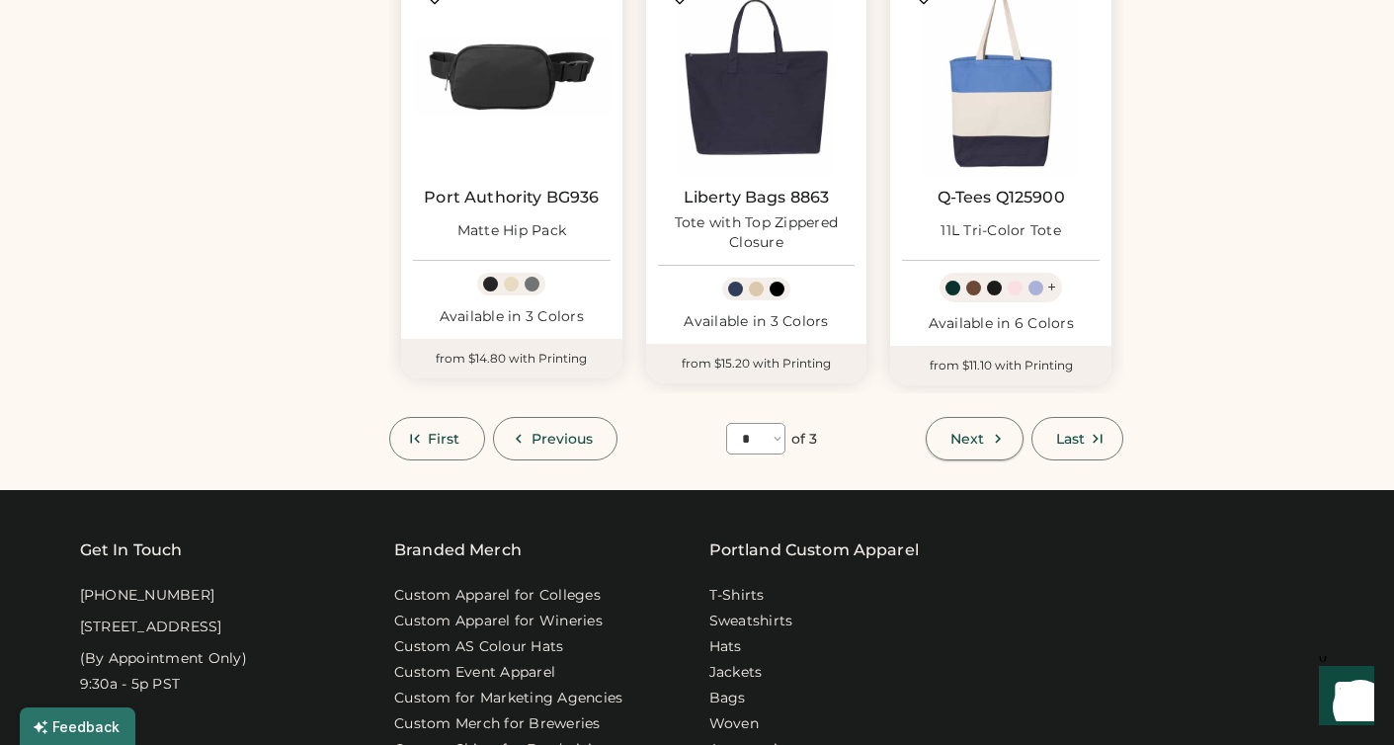
click at [985, 441] on button "Next" at bounding box center [973, 438] width 97 height 43
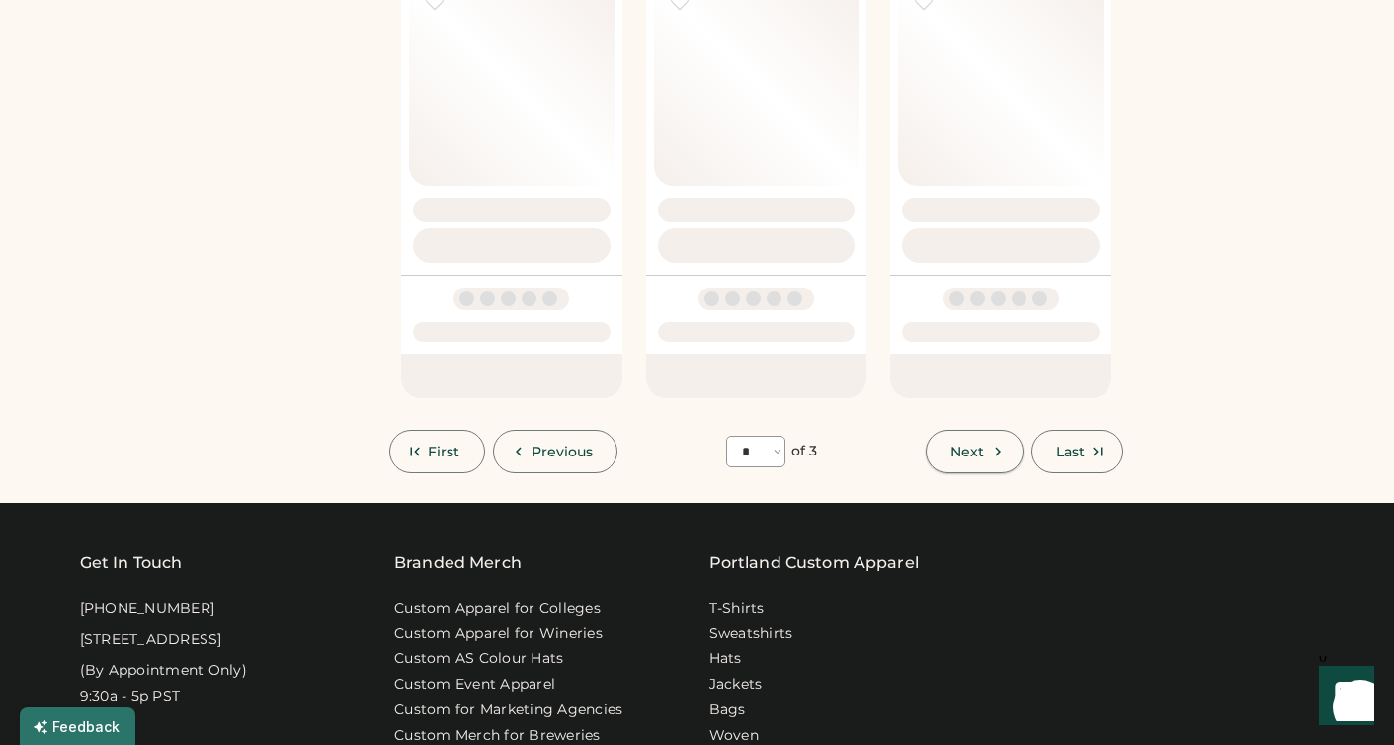
select select "*"
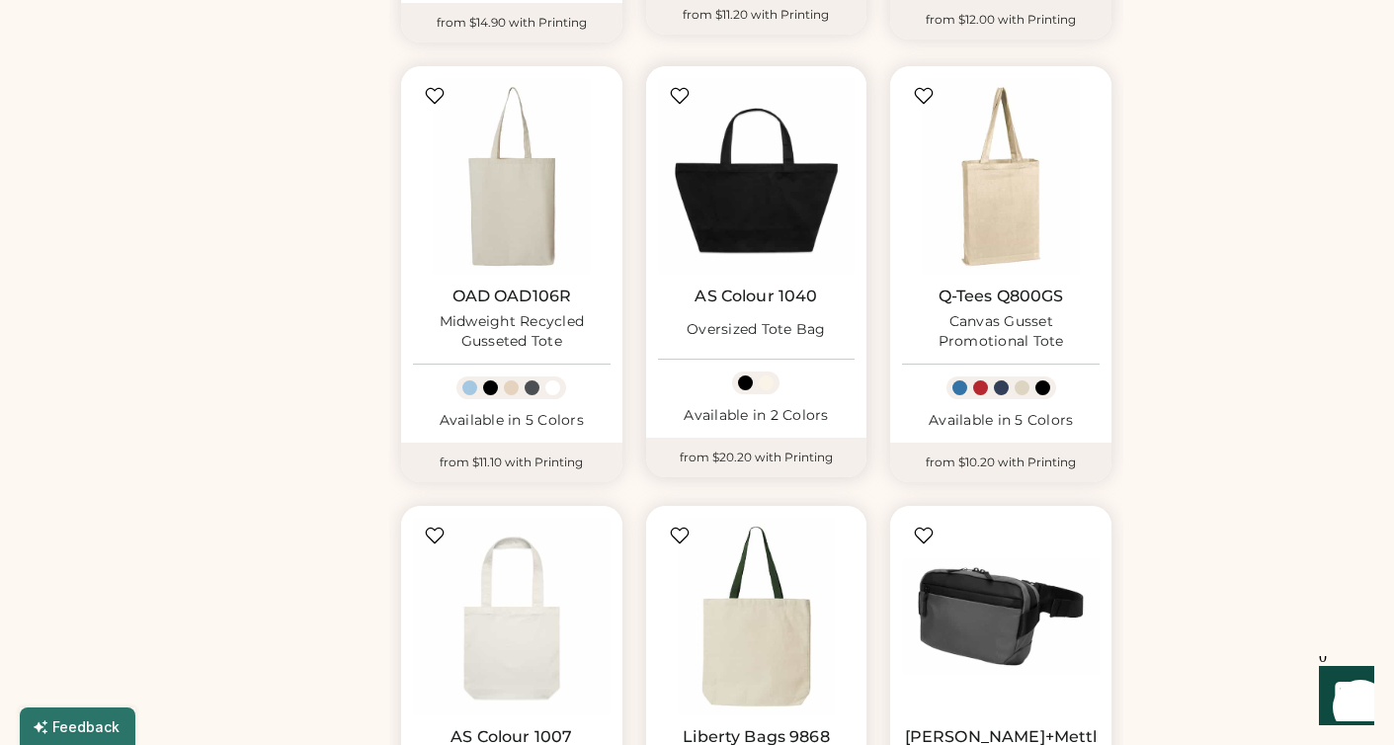
scroll to position [1057, 0]
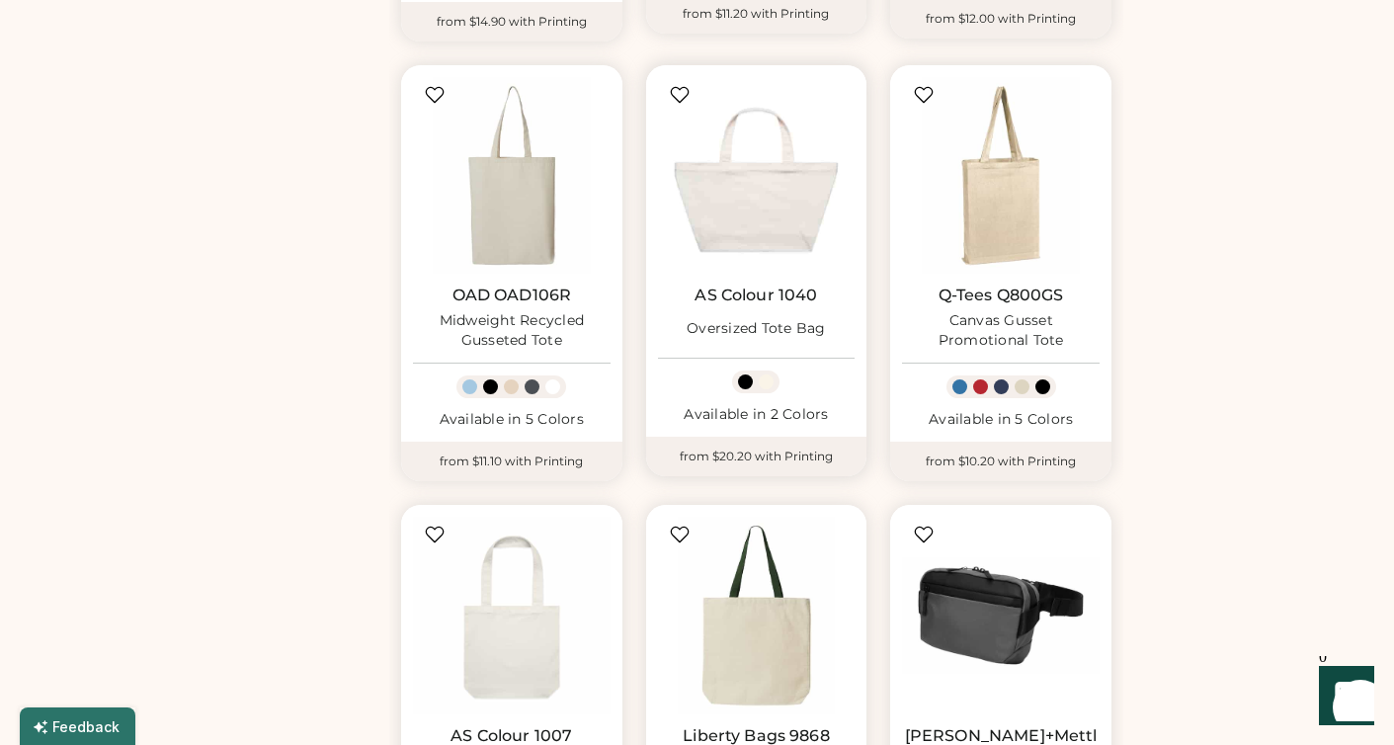
click at [766, 167] on img at bounding box center [757, 176] width 198 height 198
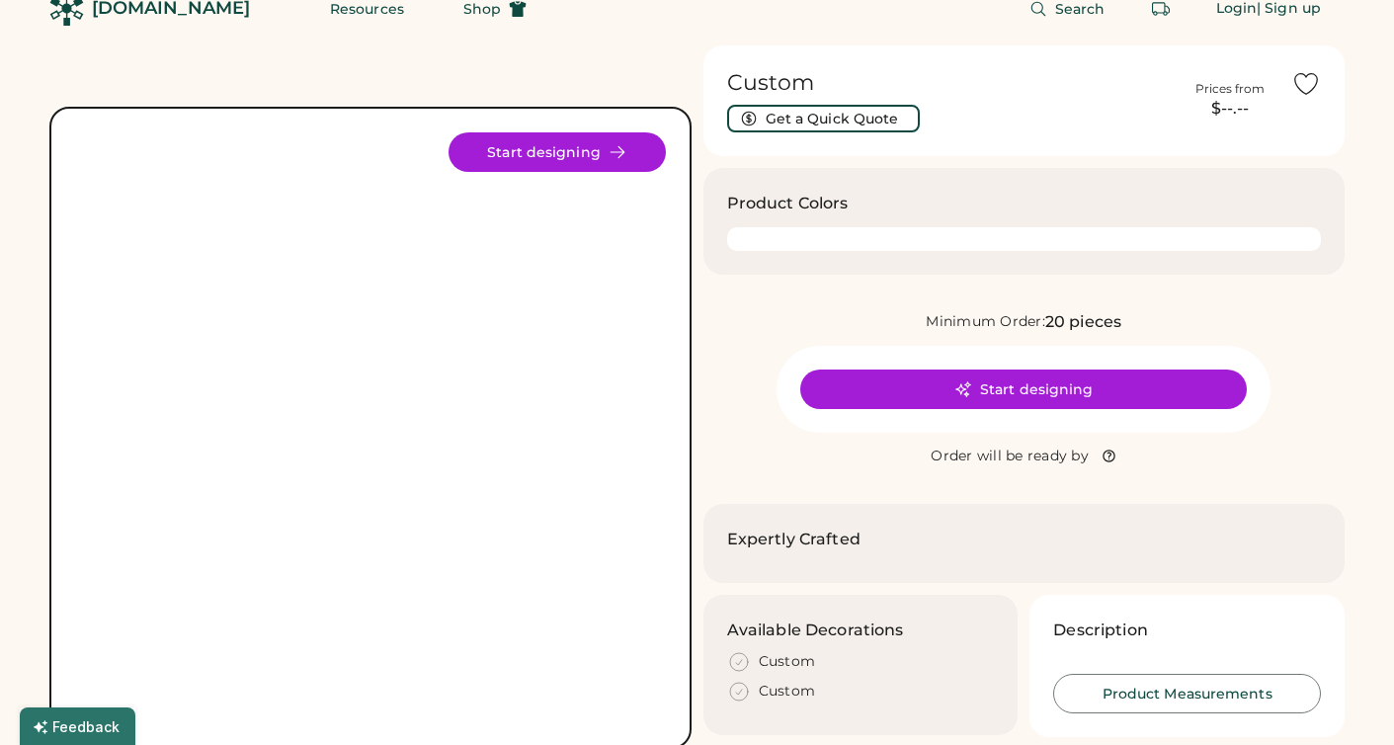
scroll to position [41, 0]
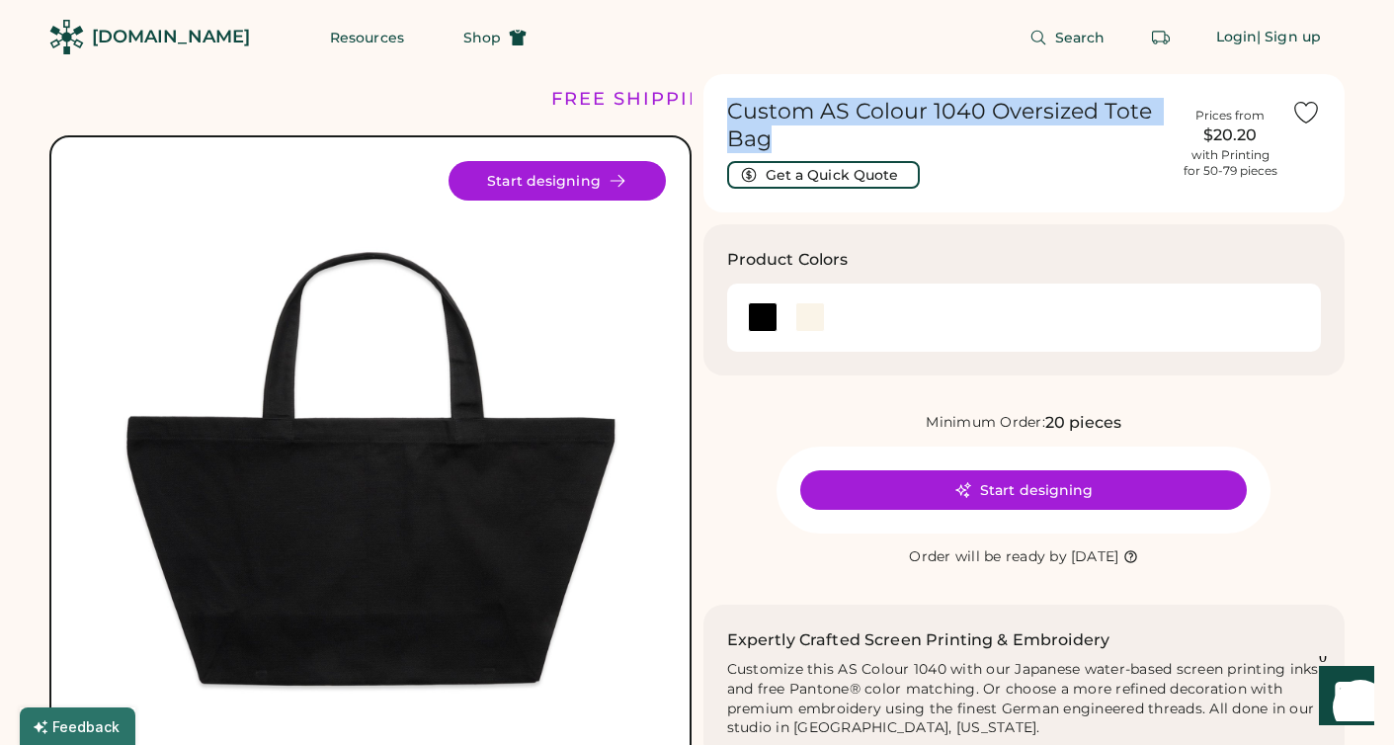
drag, startPoint x: 789, startPoint y: 137, endPoint x: 722, endPoint y: 110, distance: 72.6
click at [722, 110] on div "Custom AS Colour 1040 Oversized Tote Bag Get a Quick Quote Prices from $20.20 w…" at bounding box center [1024, 143] width 642 height 138
copy h1 "Custom AS Colour 1040 Oversized Tote Bag"
